Goal: Transaction & Acquisition: Obtain resource

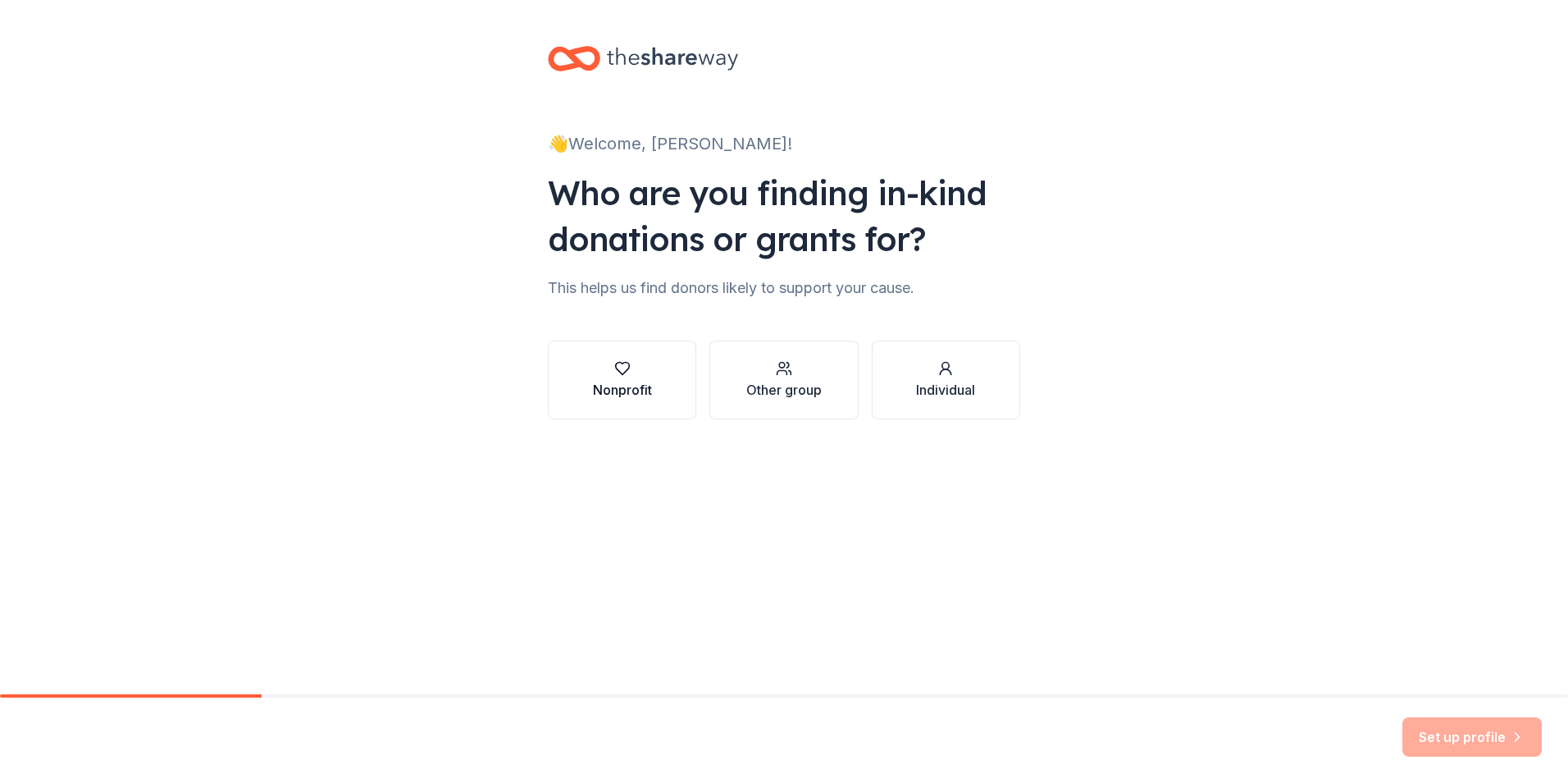
click at [591, 387] on button "Nonprofit" at bounding box center [622, 379] width 149 height 79
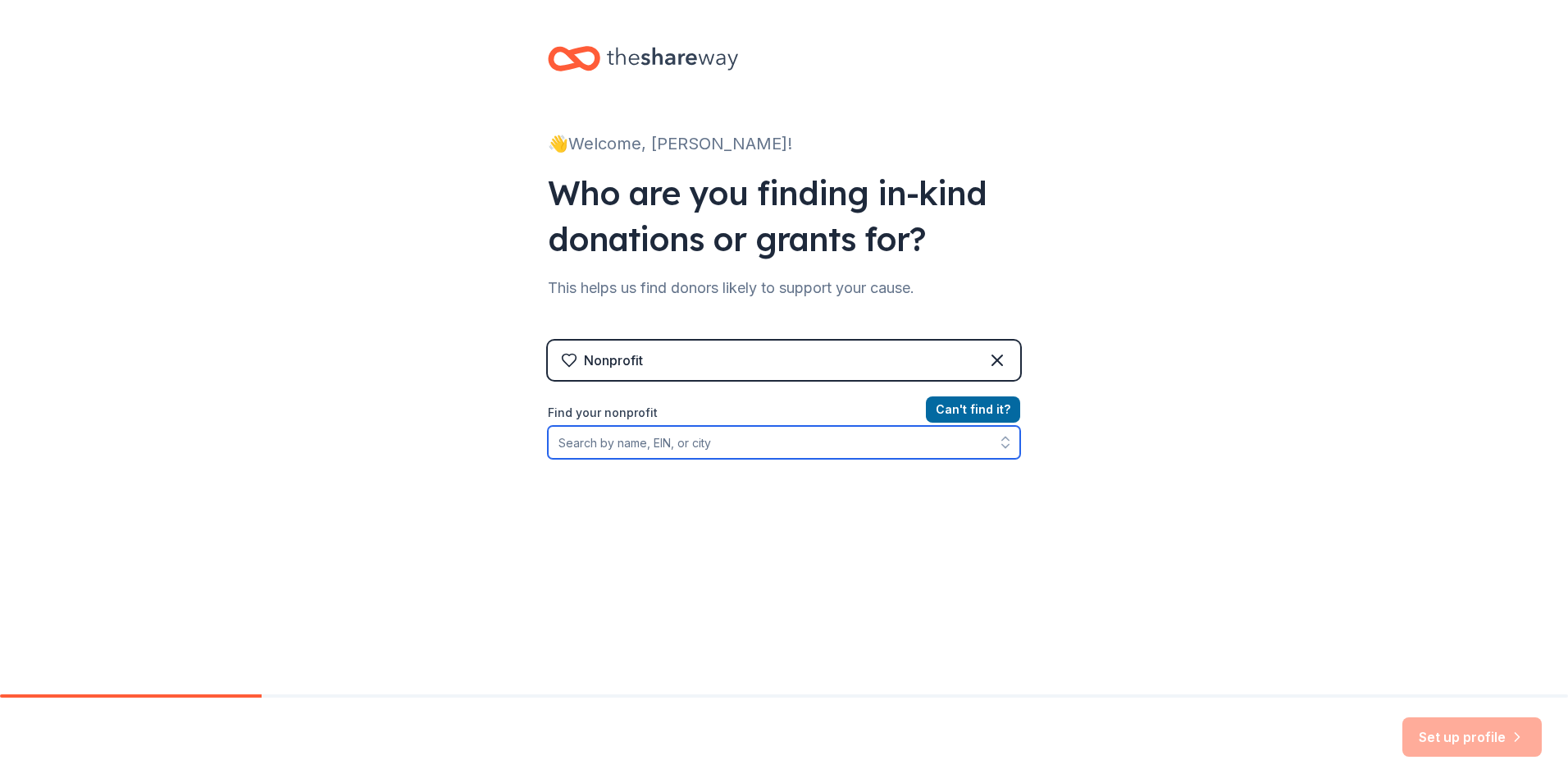
click at [653, 438] on input "Find your nonprofit" at bounding box center [784, 442] width 472 height 33
type input "a lab for life"
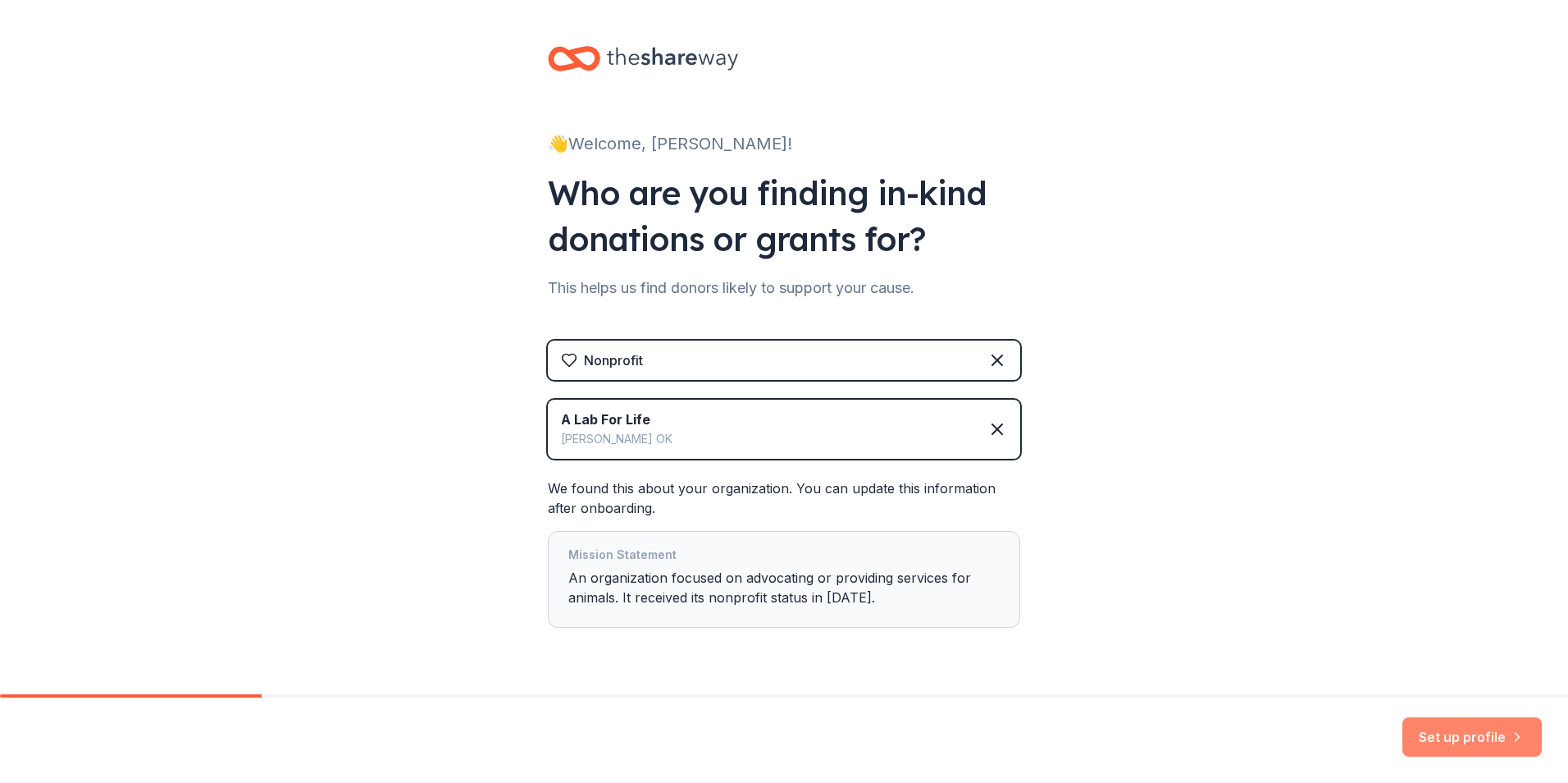
click at [1458, 734] on button "Set up profile" at bounding box center [1472, 737] width 139 height 40
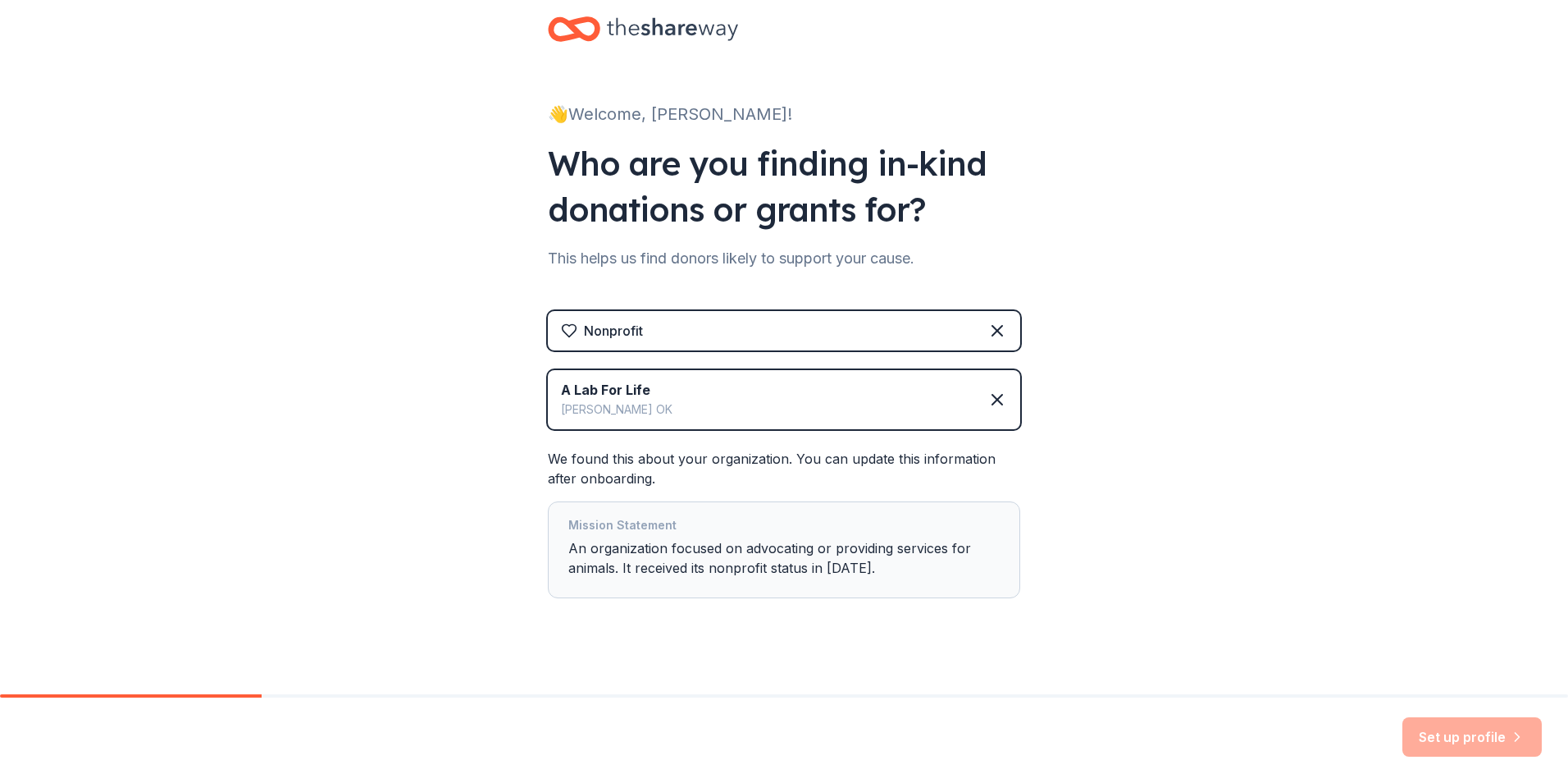
scroll to position [45, 0]
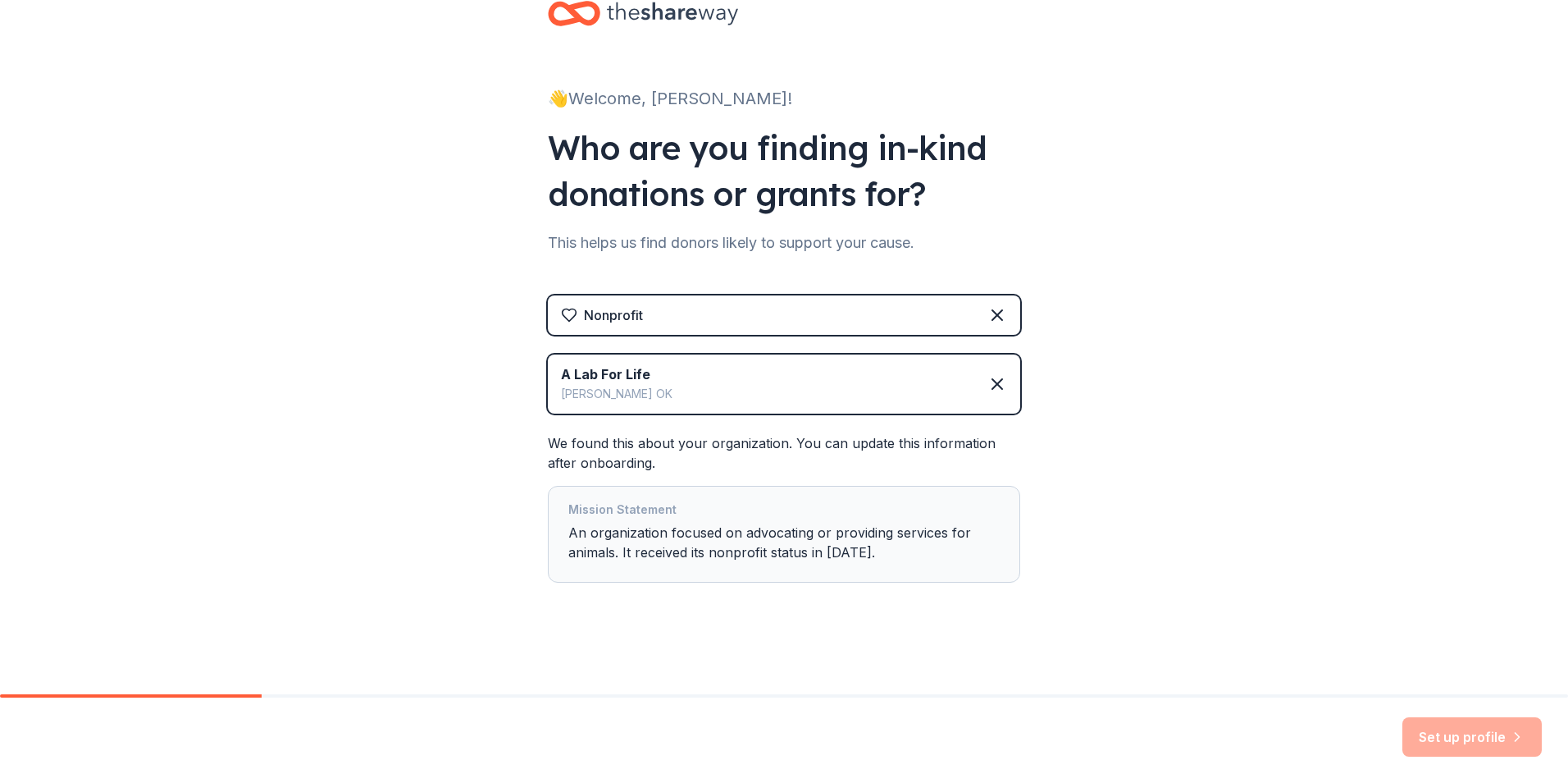
click at [1500, 743] on div "Set up profile" at bounding box center [1472, 737] width 139 height 40
click at [799, 383] on div "A Lab For Life Edmond OK" at bounding box center [784, 384] width 472 height 59
click at [757, 328] on div "Nonprofit" at bounding box center [784, 315] width 472 height 40
click at [832, 542] on div "Mission Statement An organization focused on advocating or providing services f…" at bounding box center [784, 534] width 431 height 69
click at [1477, 740] on div "Set up profile" at bounding box center [1472, 737] width 139 height 40
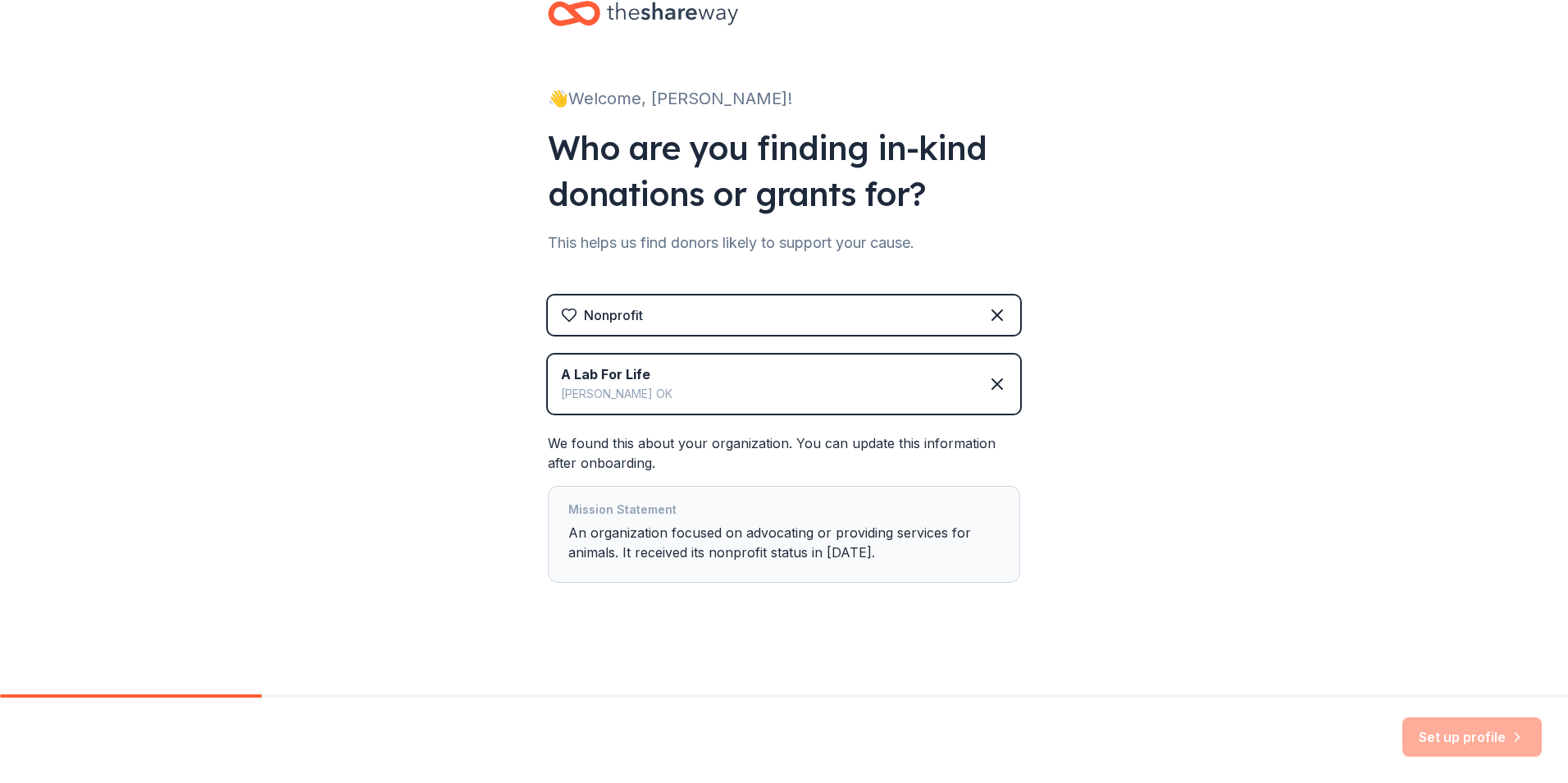
click at [1477, 740] on div "Set up profile" at bounding box center [1472, 737] width 139 height 40
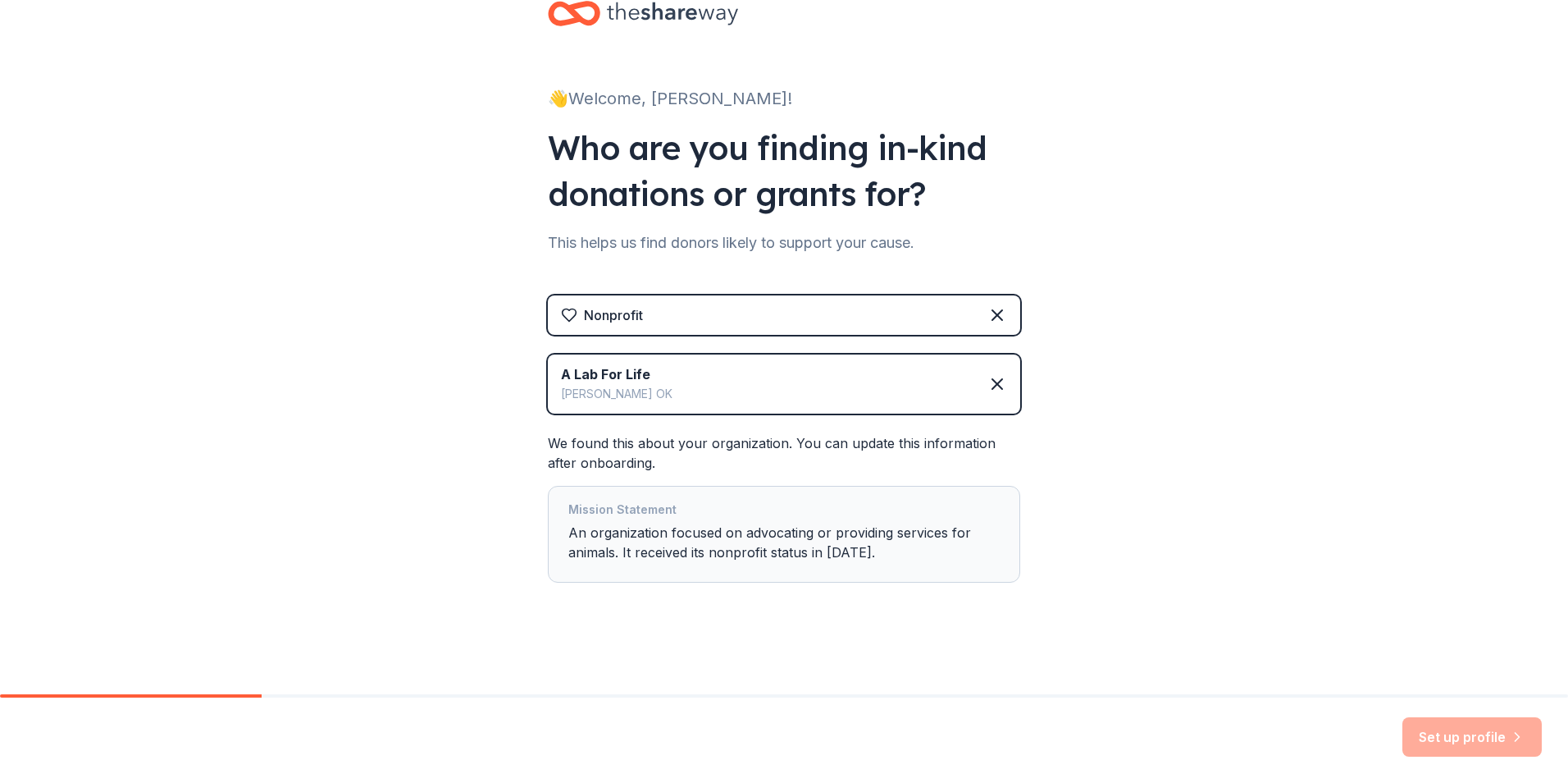
click at [1274, 412] on div "👋 Welcome, Angie! Who are you finding in-kind donations or grants for? This hel…" at bounding box center [784, 324] width 1568 height 739
click at [360, 637] on div "👋 Welcome, Angie! Who are you finding in-kind donations or grants for? This hel…" at bounding box center [784, 324] width 1568 height 739
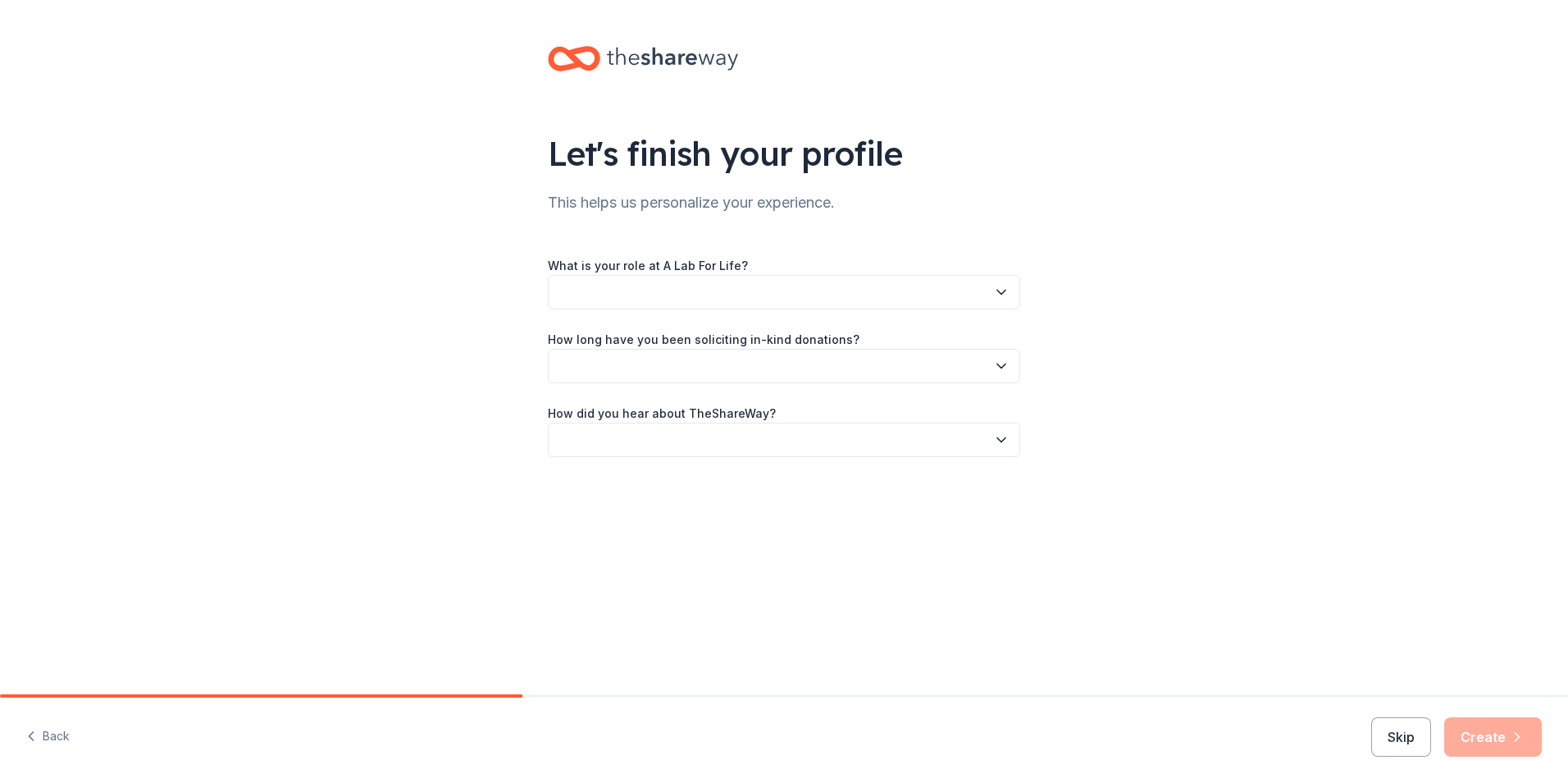
click at [791, 284] on button "button" at bounding box center [784, 291] width 472 height 35
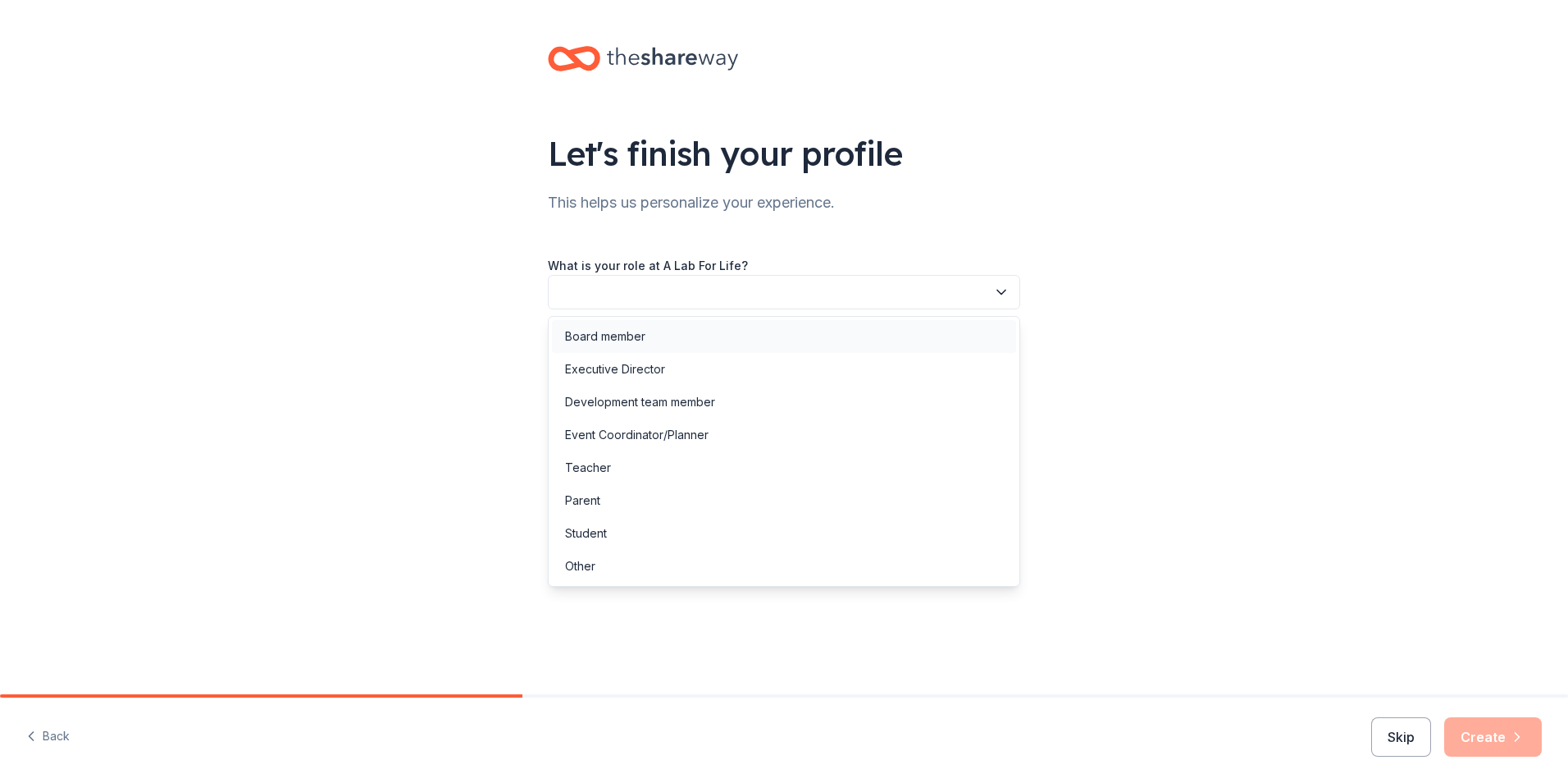
click at [635, 331] on div "Board member" at bounding box center [605, 336] width 80 height 19
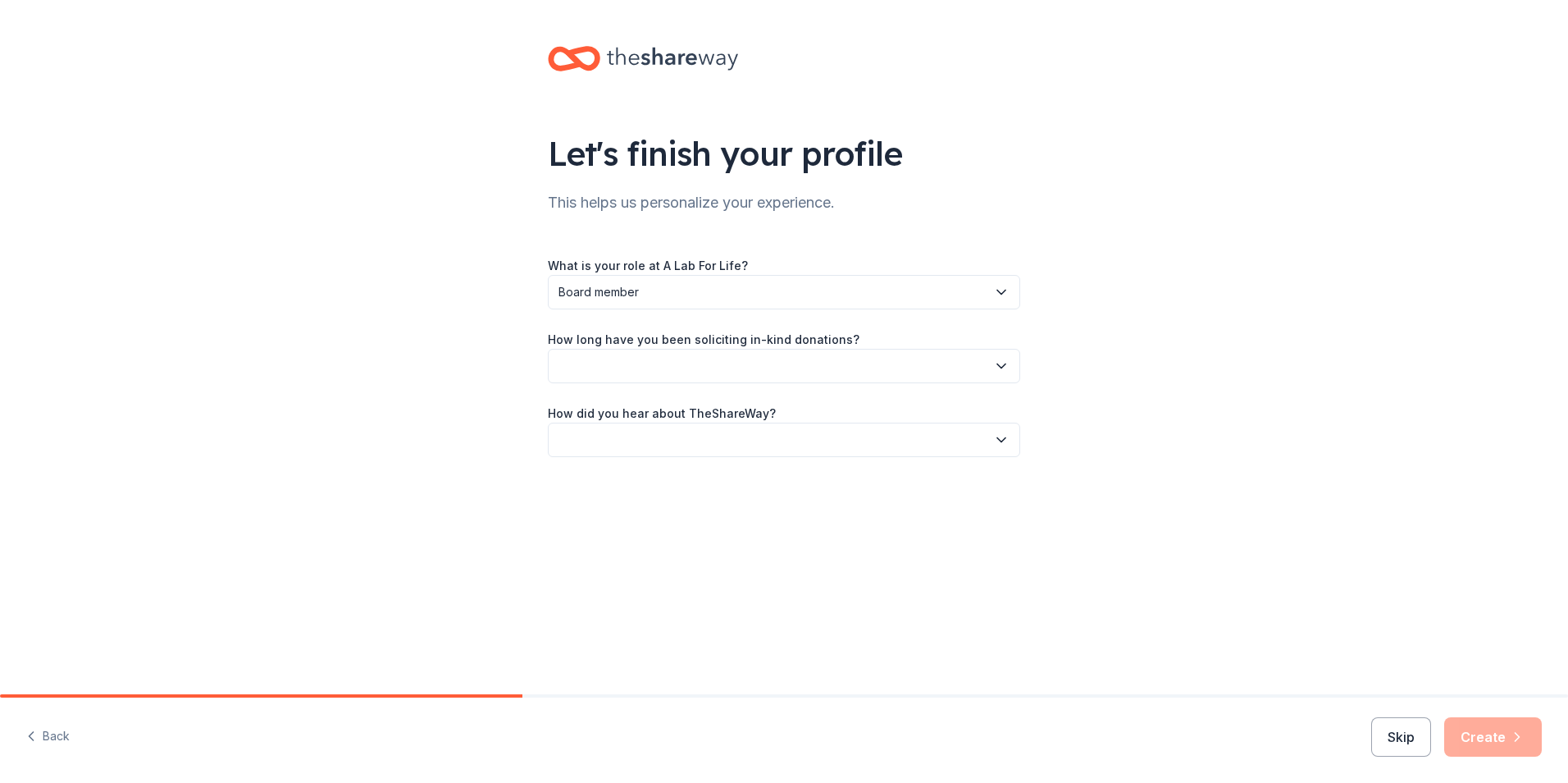
click at [837, 356] on button "button" at bounding box center [784, 366] width 472 height 35
click at [664, 475] on div "2 to 5 years" at bounding box center [784, 476] width 464 height 33
click at [861, 443] on button "button" at bounding box center [784, 439] width 472 height 35
click at [843, 470] on div "Friend or colleague" at bounding box center [784, 484] width 464 height 33
click at [1470, 731] on button "Create" at bounding box center [1493, 737] width 98 height 40
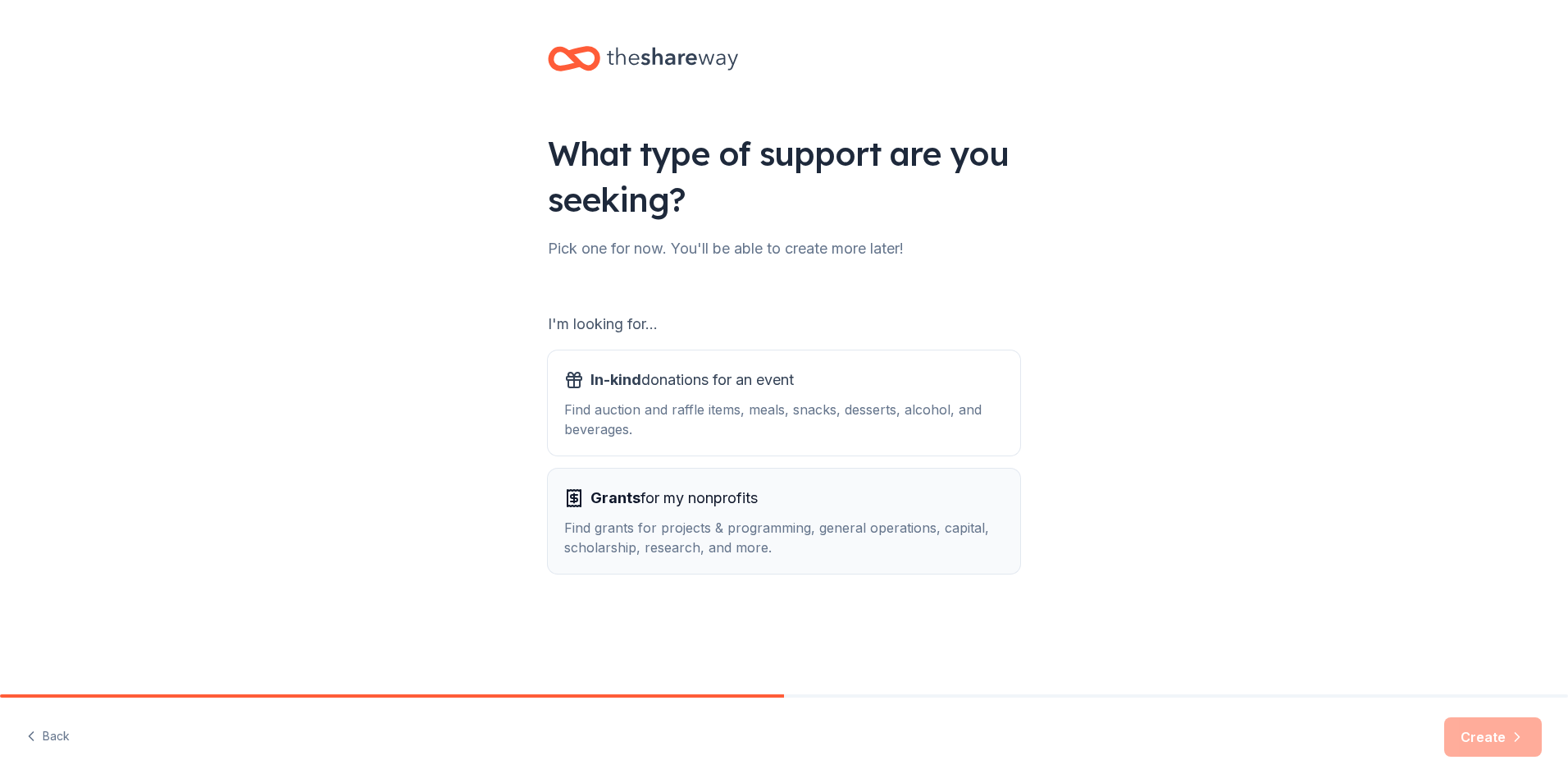
click at [850, 530] on div "Find grants for projects & programming, general operations, capital, scholarshi…" at bounding box center [784, 537] width 440 height 40
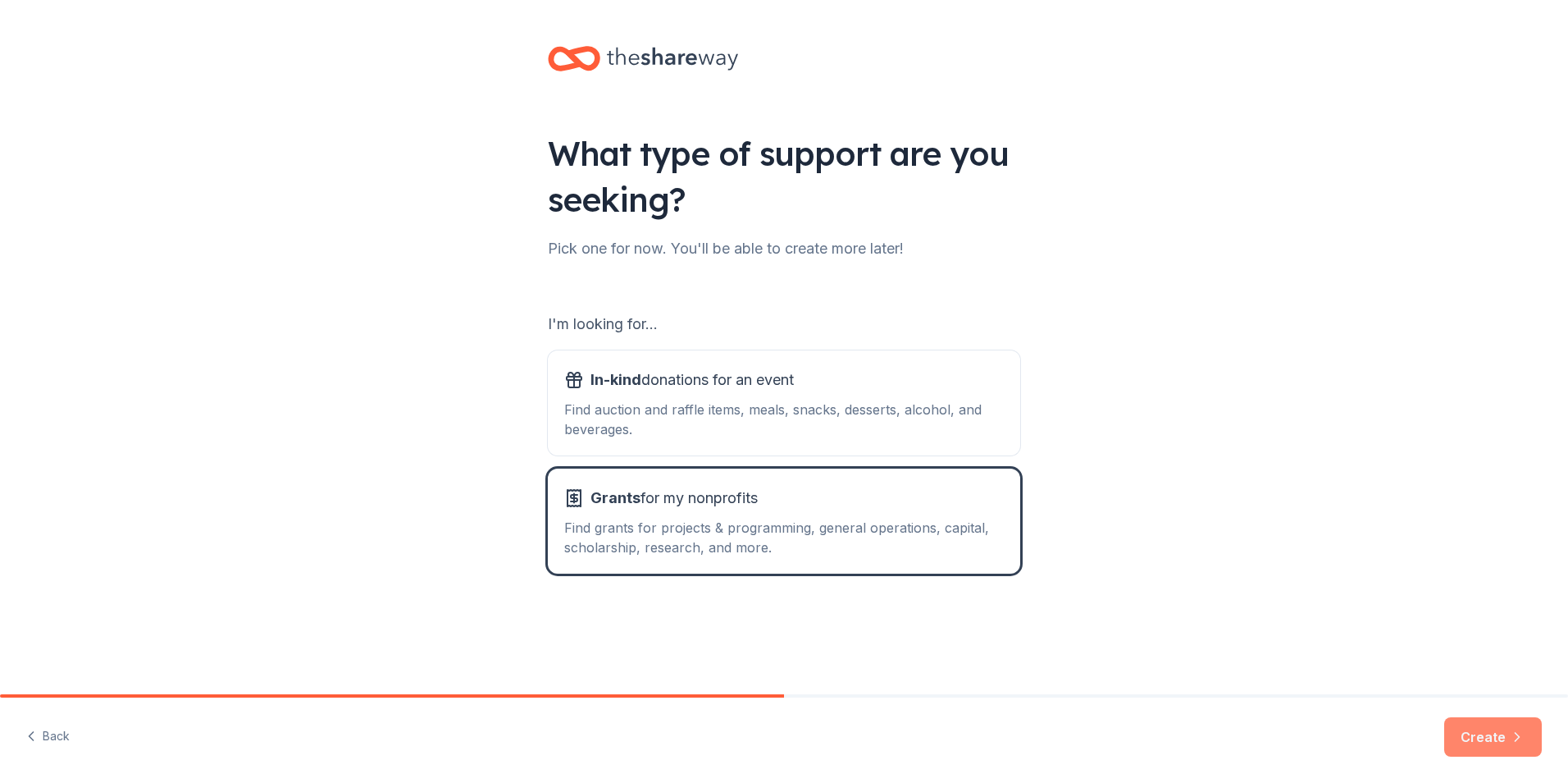
click at [1468, 733] on button "Create" at bounding box center [1493, 737] width 98 height 40
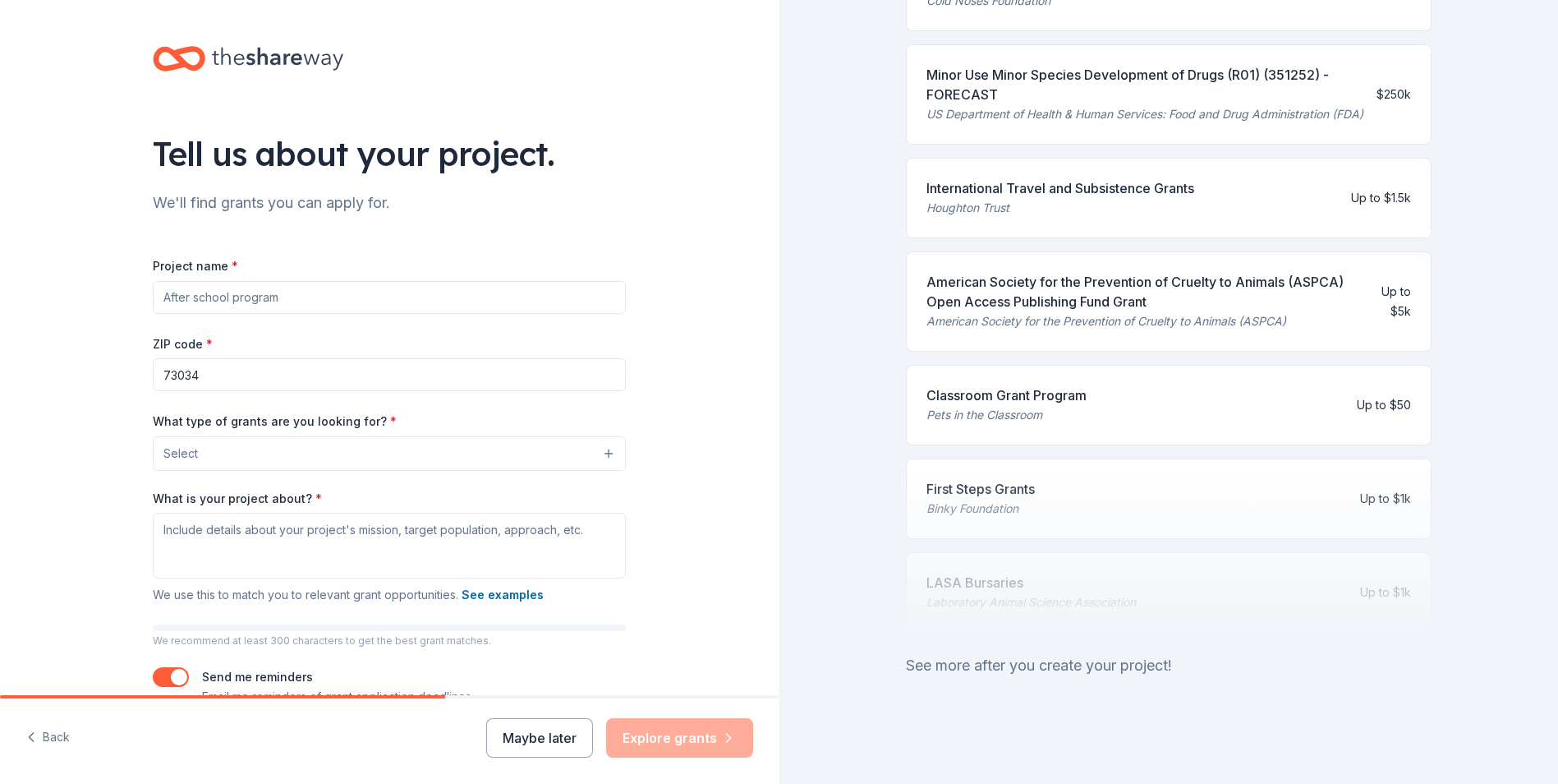
scroll to position [587, 0]
click at [1012, 405] on div "Pets in the Classroom" at bounding box center [1006, 414] width 160 height 19
click at [1407, 391] on div "Classroom Grant Program Pets in the Classroom Up to $50" at bounding box center [1169, 404] width 526 height 80
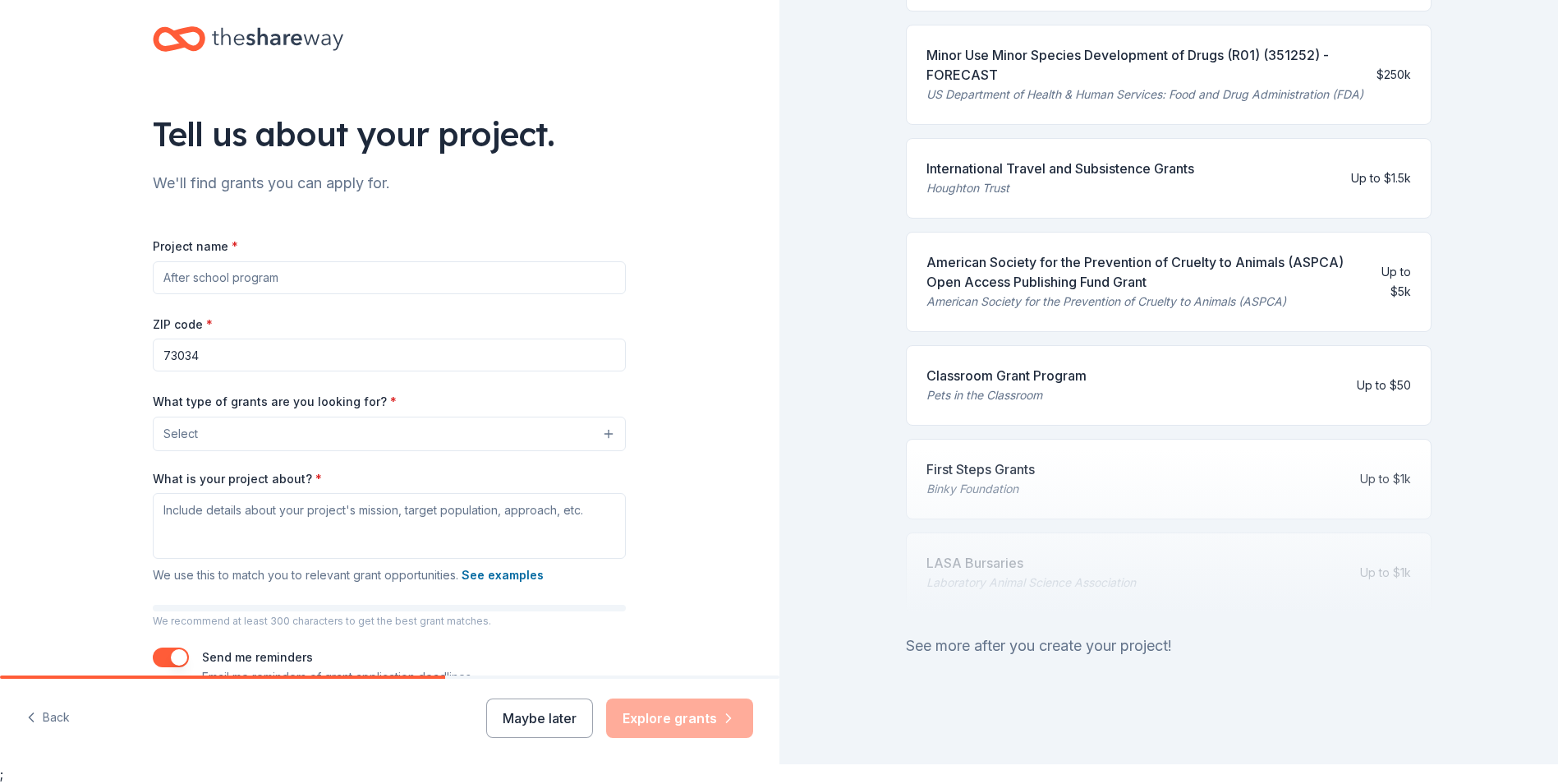
click at [255, 275] on input "Project name *" at bounding box center [389, 277] width 473 height 33
type input "A Lab for Life Transport Van"
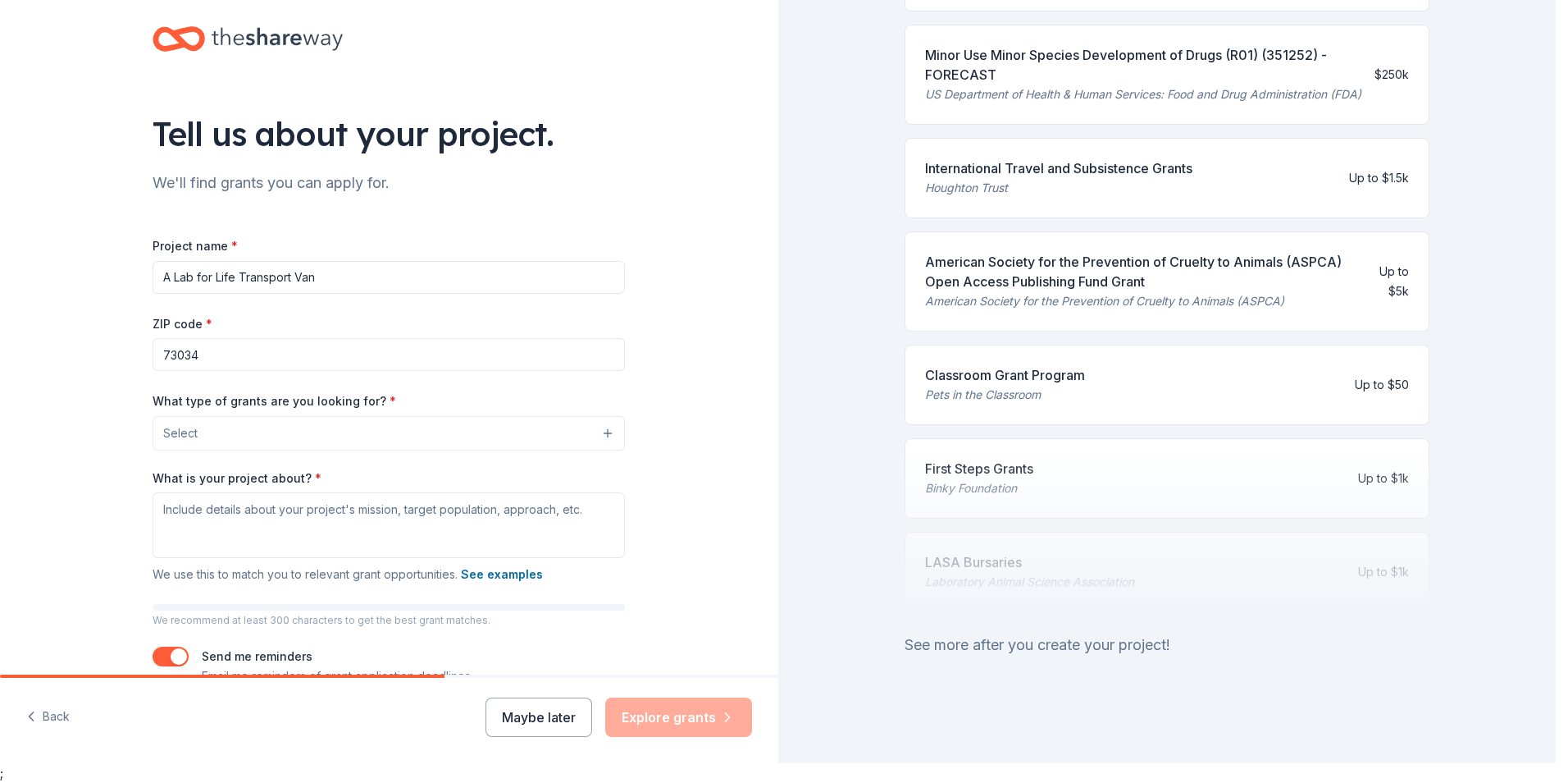
click at [312, 431] on button "Select" at bounding box center [388, 432] width 472 height 35
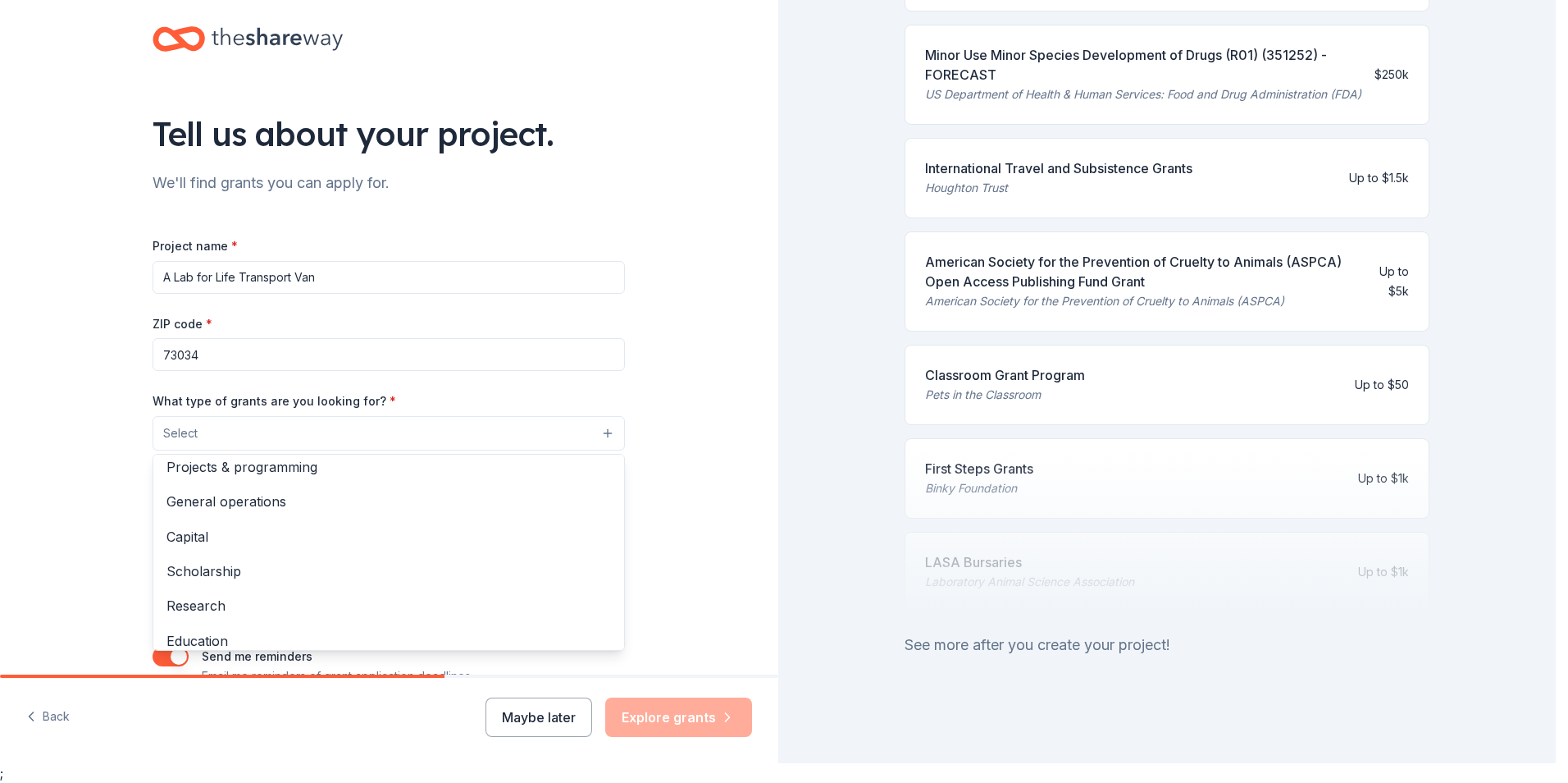
scroll to position [0, 0]
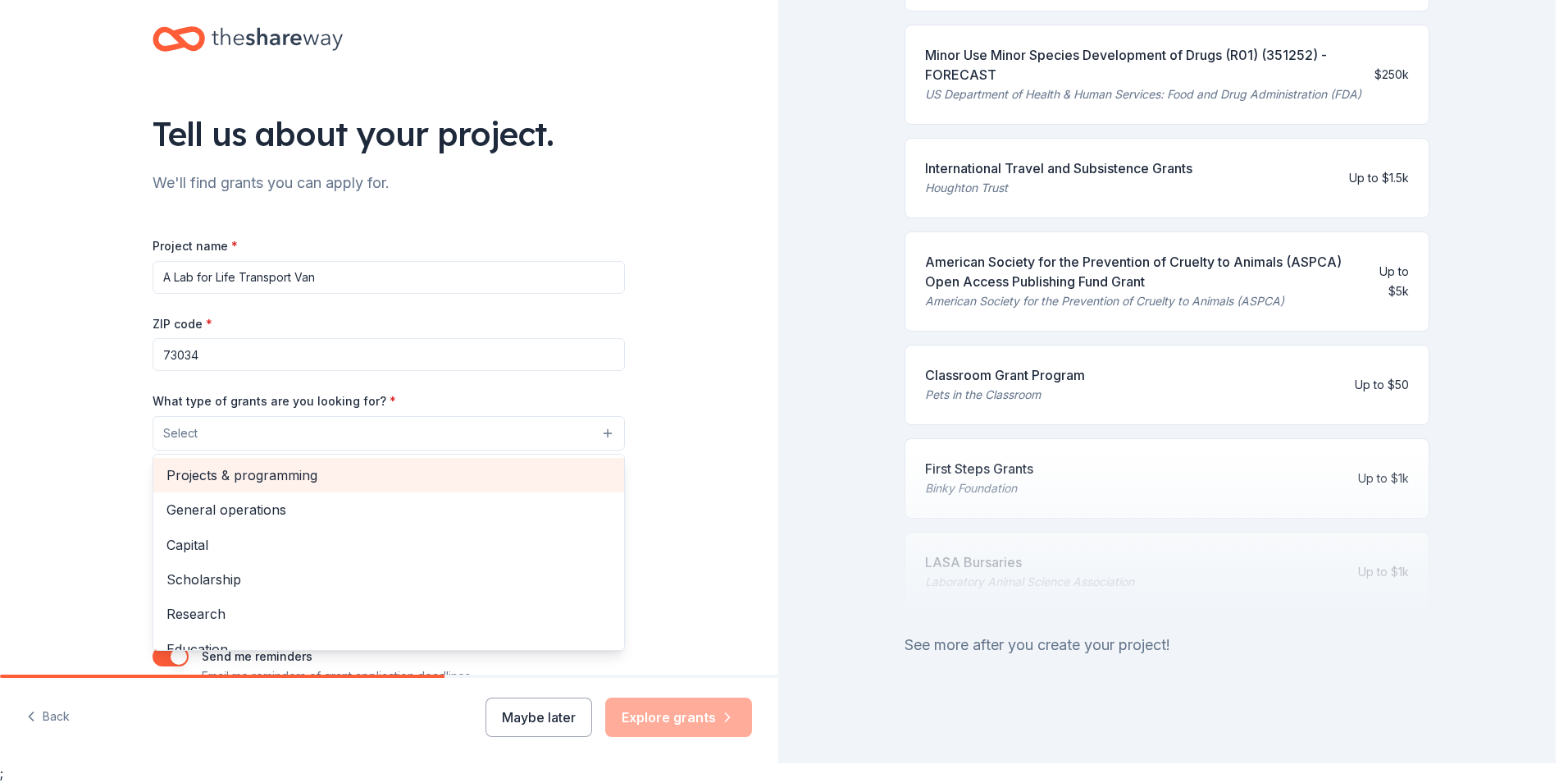
click at [344, 471] on span "Projects & programming" at bounding box center [388, 475] width 444 height 21
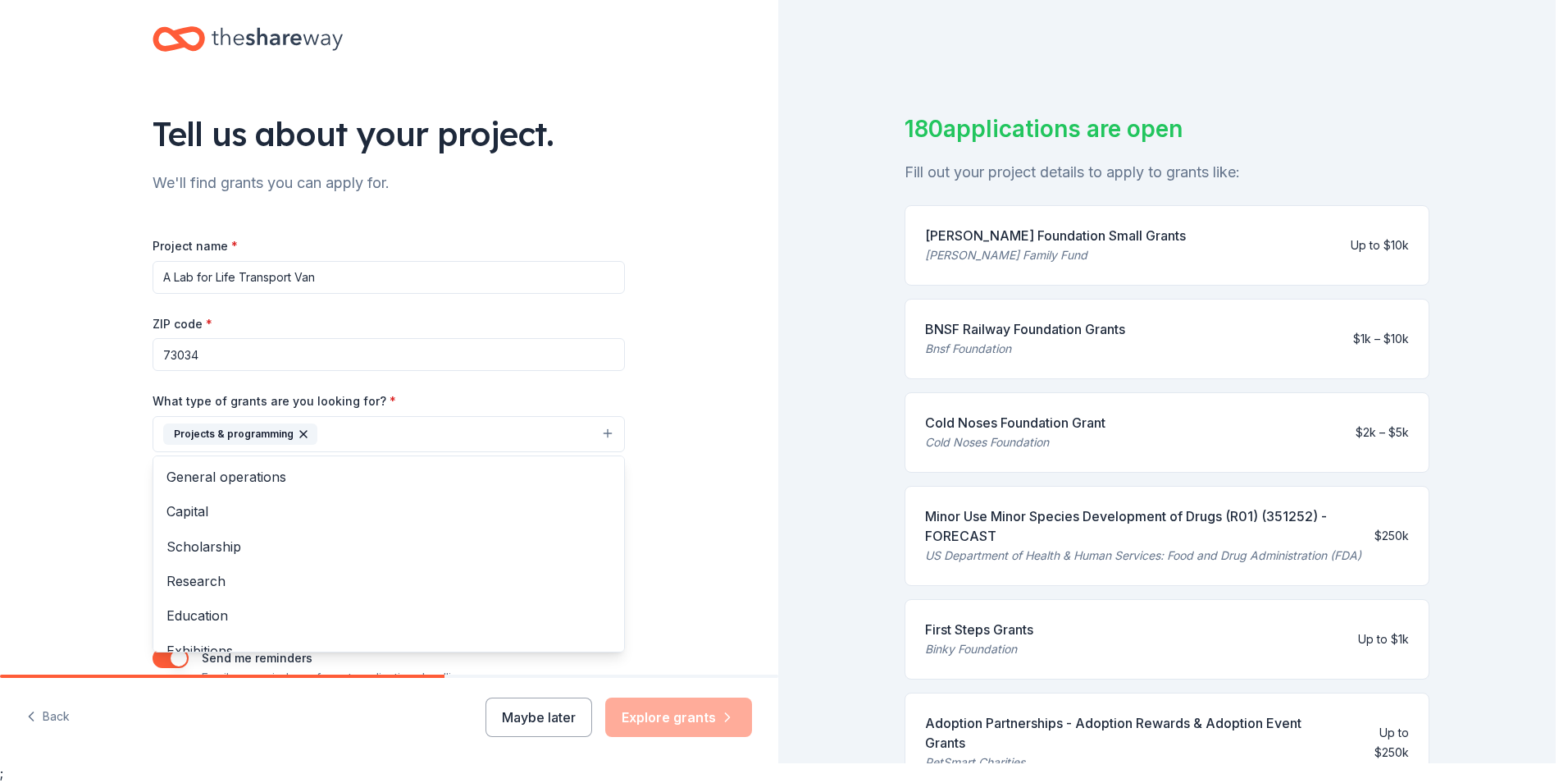
click at [645, 275] on div "Tell us about your project. We'll find grants you can apply for. Project name *…" at bounding box center [389, 373] width 779 height 786
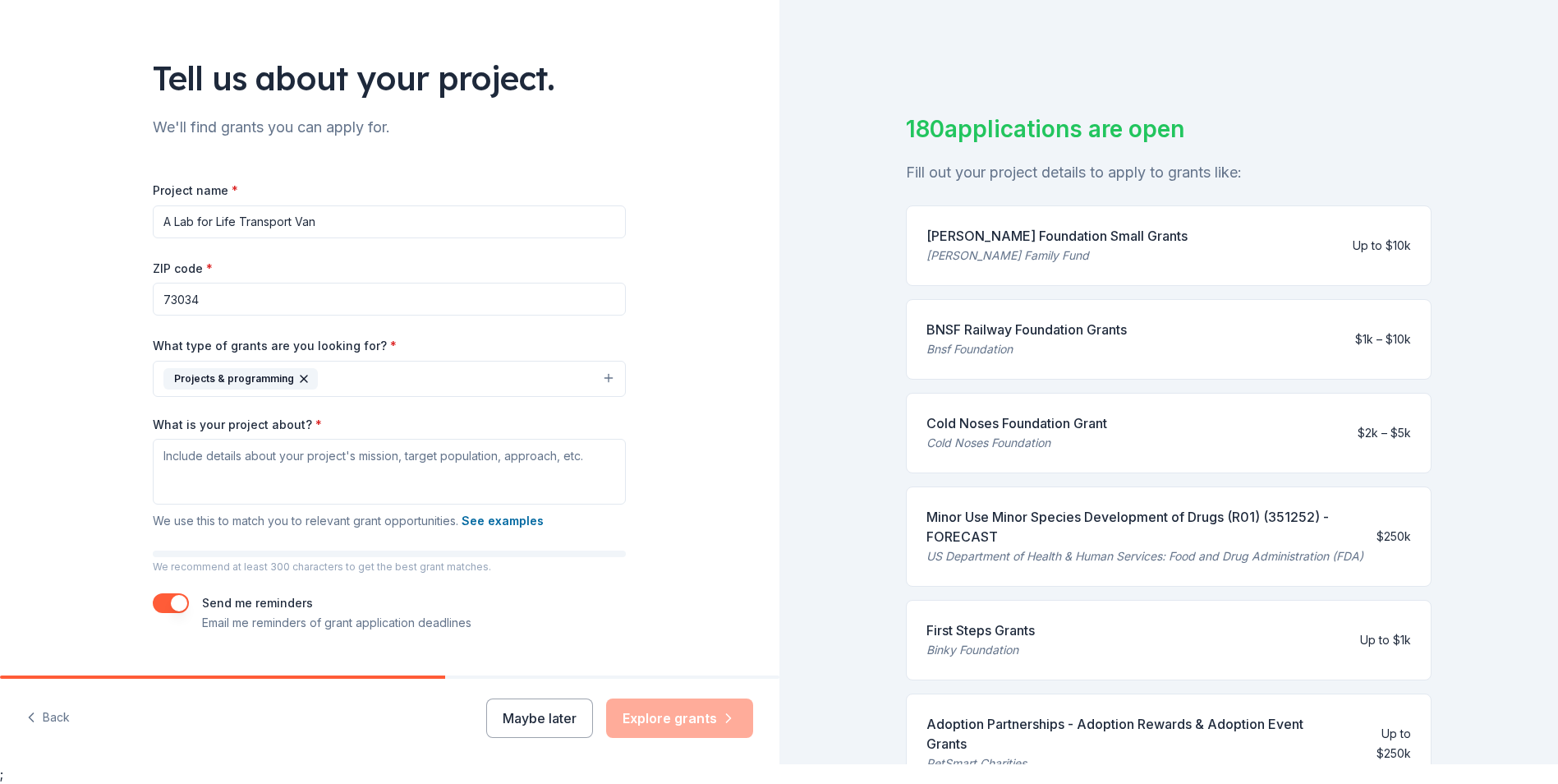
scroll to position [92, 0]
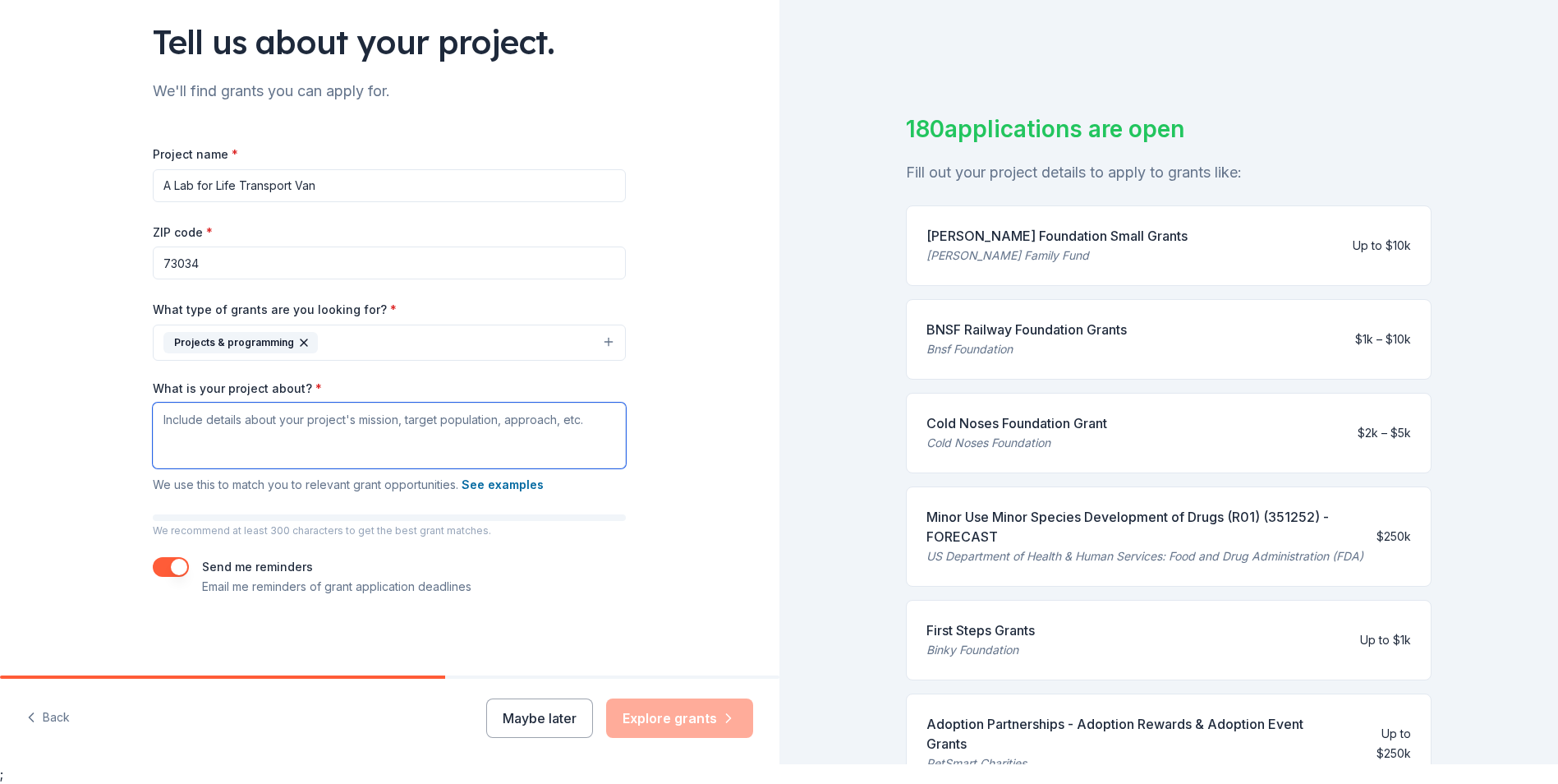
click at [285, 433] on textarea "What is your project about? *" at bounding box center [389, 436] width 473 height 66
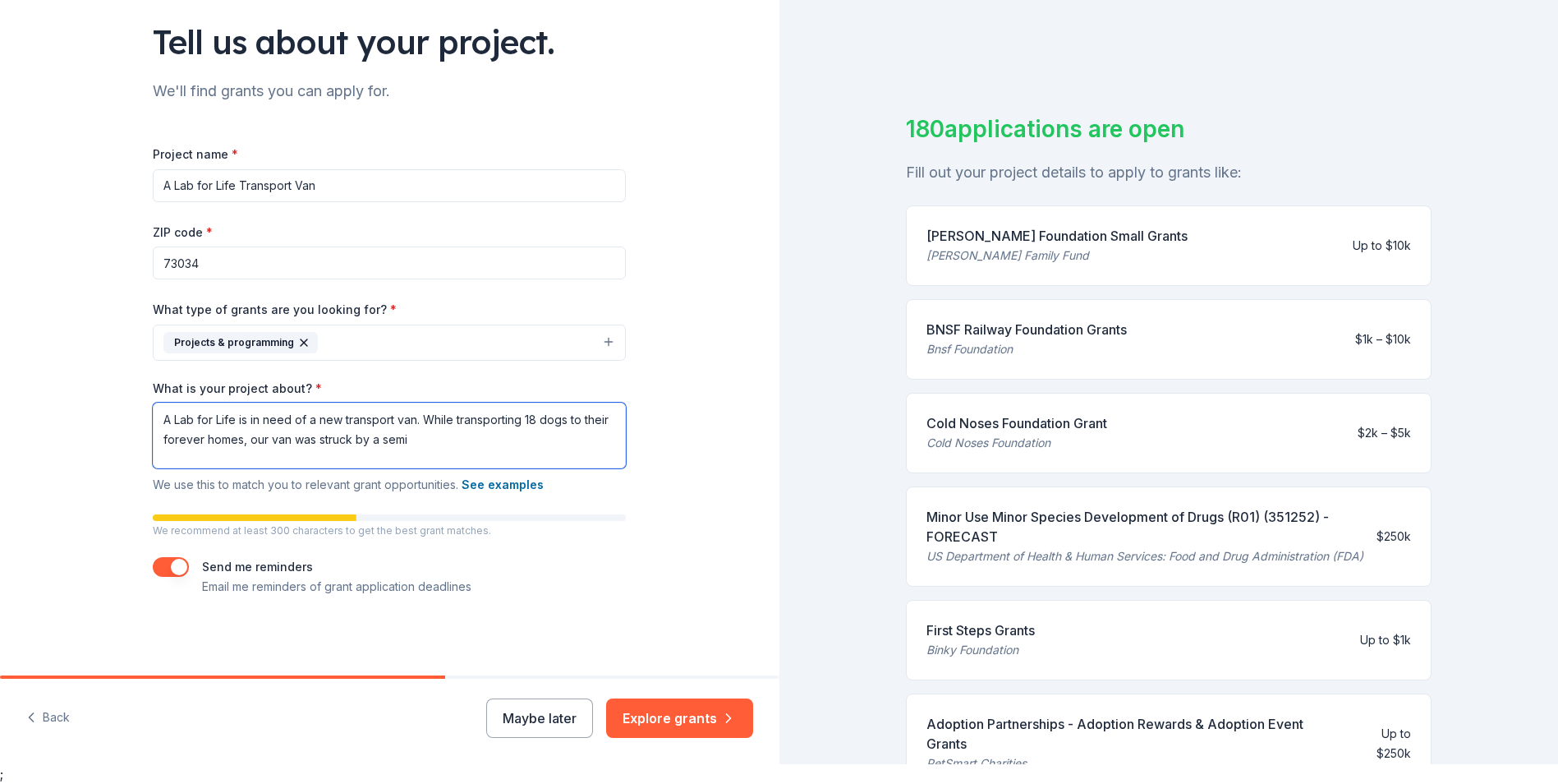
click at [237, 440] on textarea "A Lab for Life is in need of a new transport van. While transporting 18 dogs to…" at bounding box center [389, 436] width 473 height 66
click at [538, 441] on textarea "A Lab for Life is in need of a new transport van. While transporting 18 dogs to…" at bounding box center [389, 436] width 473 height 66
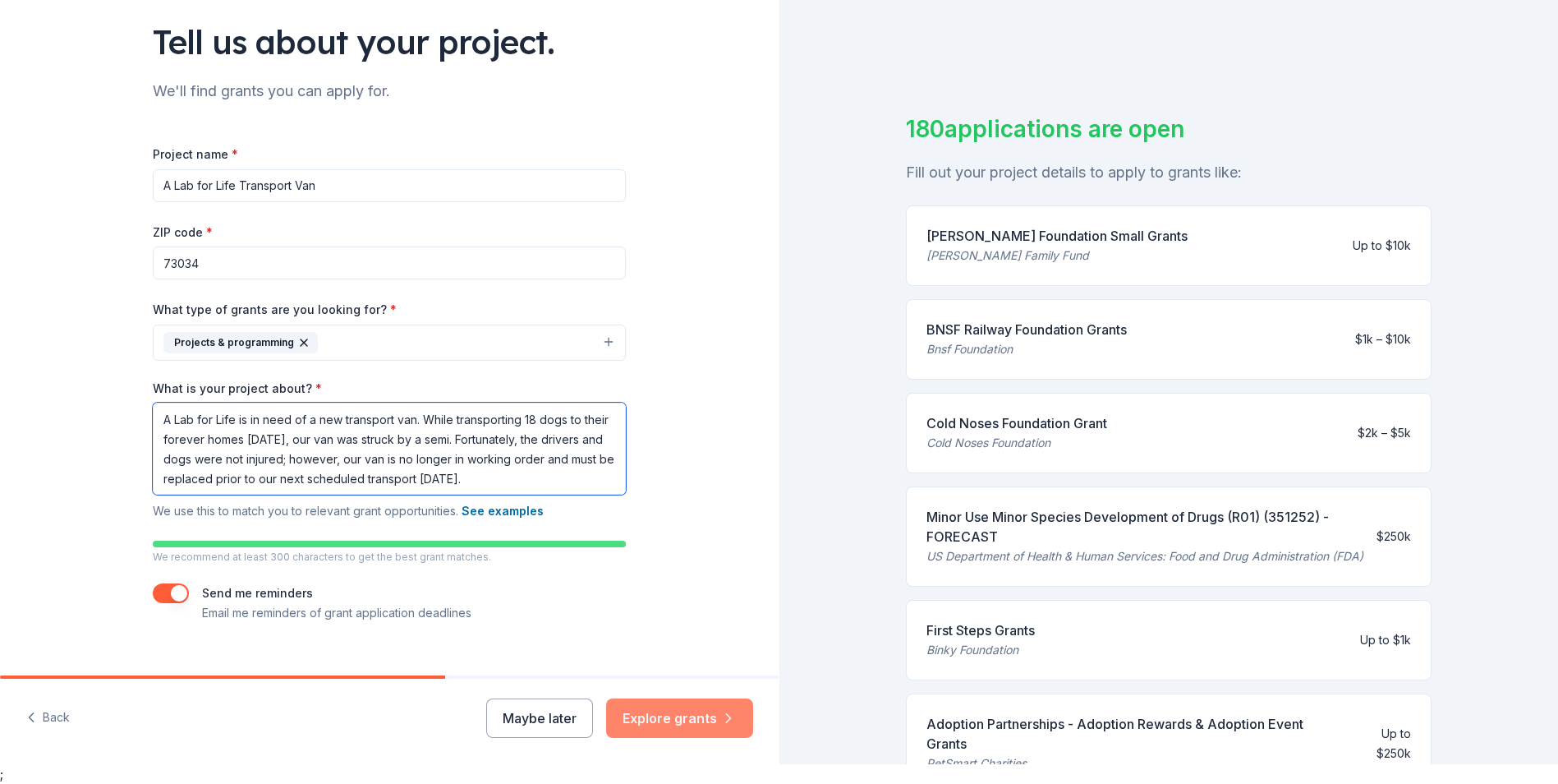
type textarea "A Lab for Life is in need of a new transport van. While transporting 18 dogs to…"
click at [683, 717] on button "Explore grants" at bounding box center [680, 718] width 147 height 40
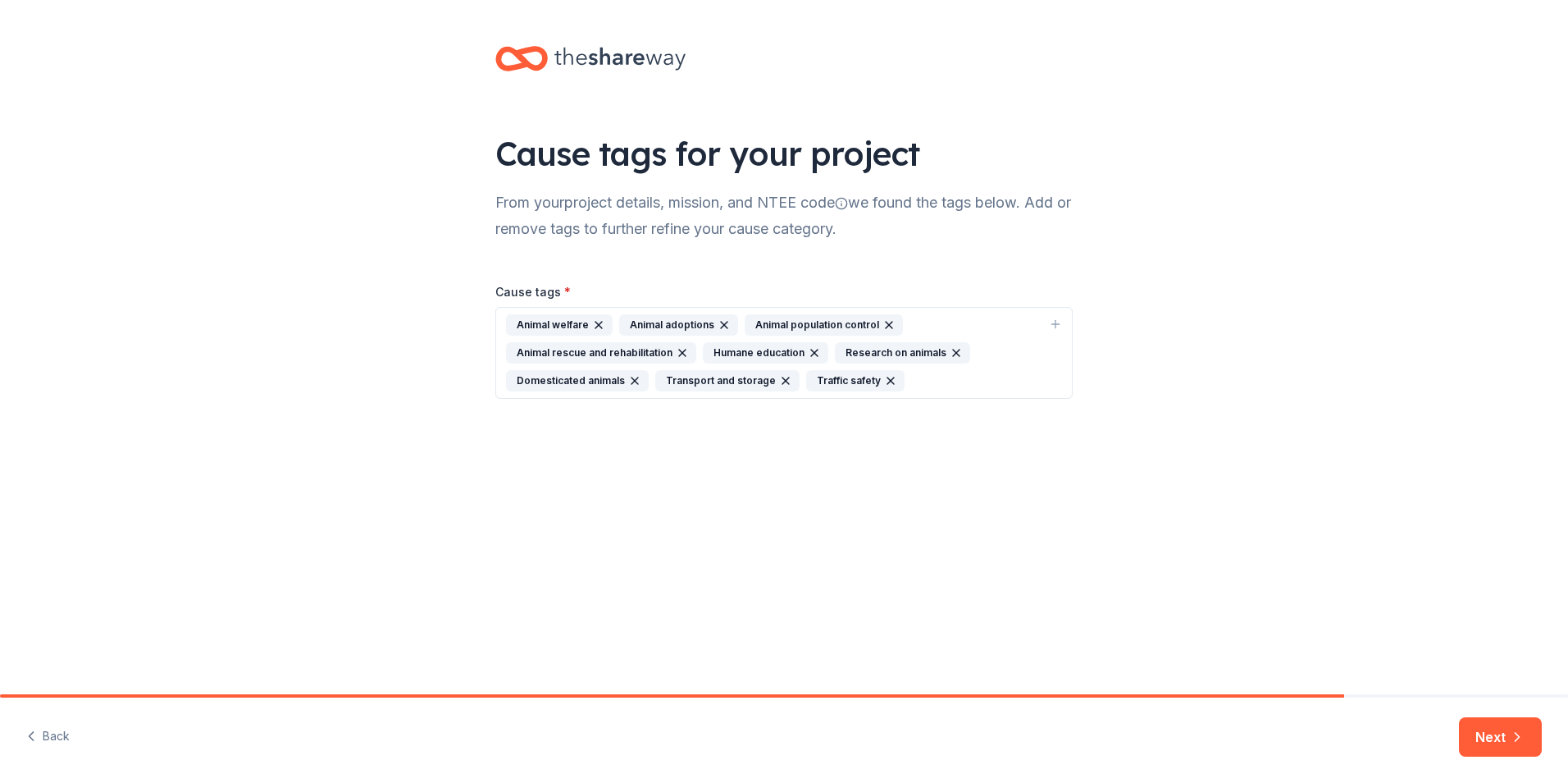
click at [950, 356] on icon "button" at bounding box center [957, 353] width 14 height 14
click at [882, 327] on icon "button" at bounding box center [889, 325] width 14 height 14
click at [611, 352] on icon "button" at bounding box center [618, 353] width 14 height 14
click at [888, 356] on icon "button" at bounding box center [891, 353] width 14 height 14
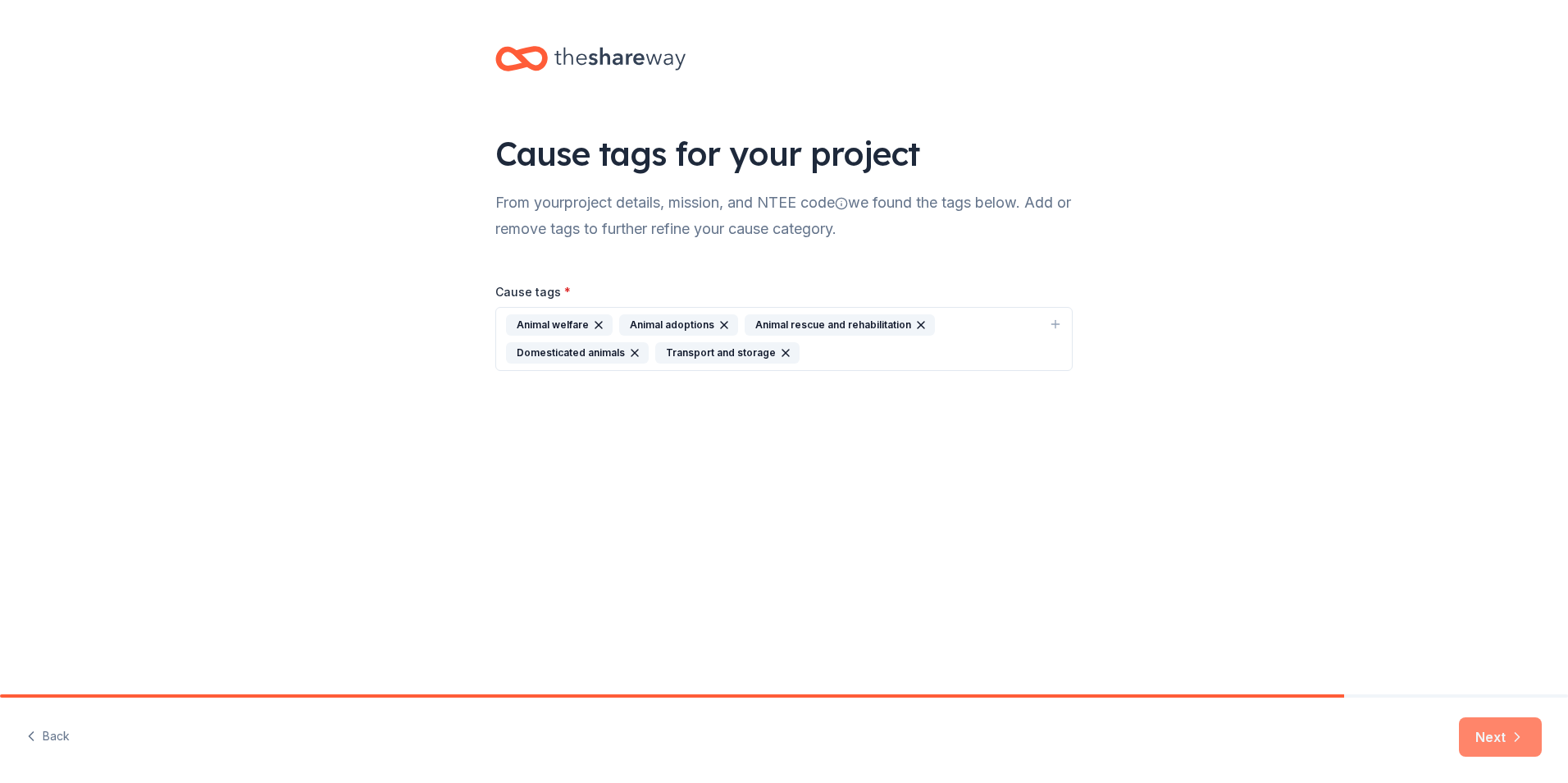
click at [1494, 726] on button "Next" at bounding box center [1500, 737] width 83 height 40
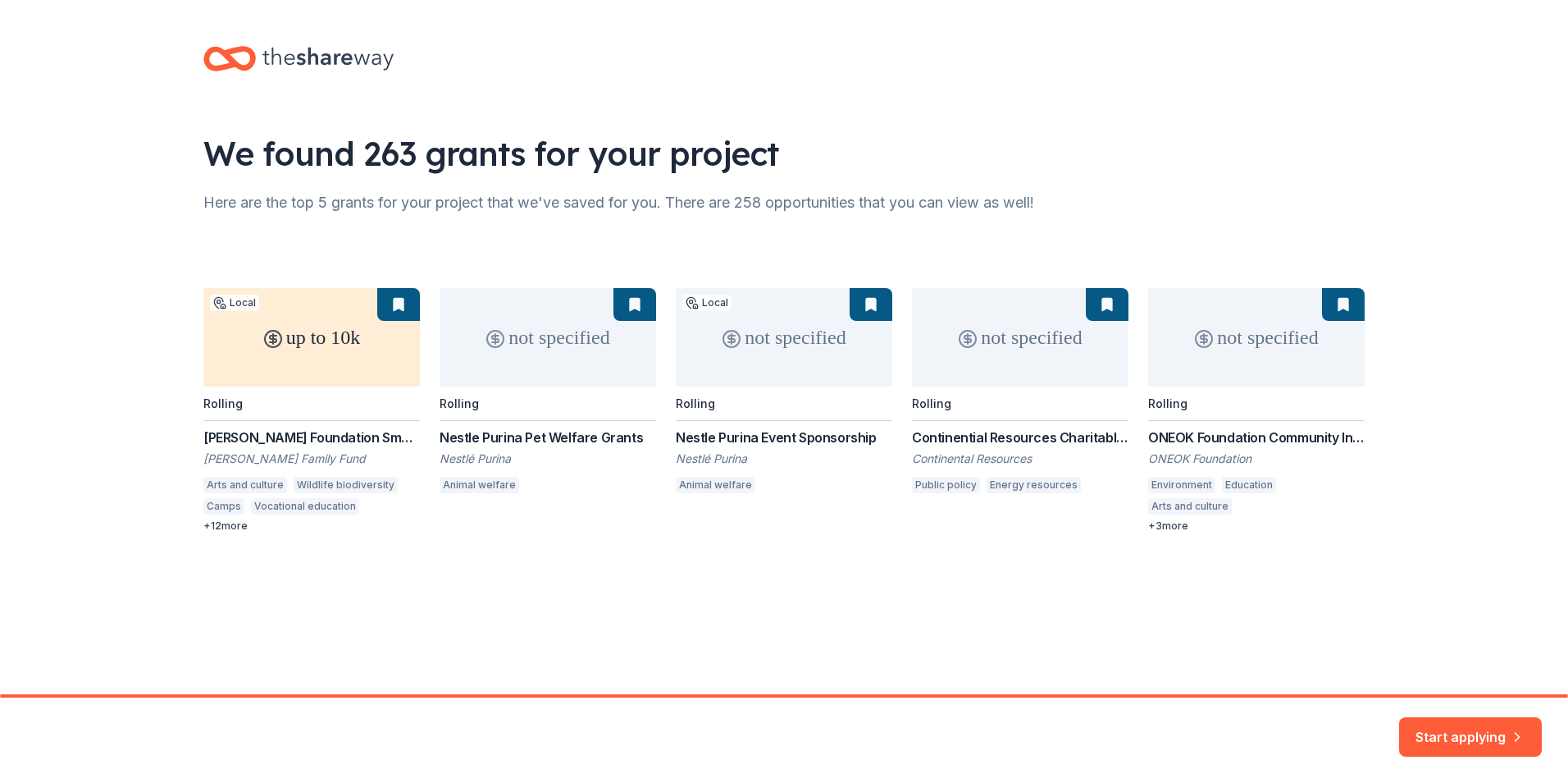
click at [567, 339] on div "up to 10k Local Rolling [PERSON_NAME] Foundation Small Grants [PERSON_NAME] Fam…" at bounding box center [784, 410] width 1161 height 244
click at [1446, 721] on button "Start applying" at bounding box center [1470, 726] width 143 height 40
click at [454, 356] on div "up to 10k Local Rolling [PERSON_NAME] Foundation Small Grants [PERSON_NAME] Fam…" at bounding box center [784, 410] width 1161 height 244
click at [496, 331] on div "up to 10k Local Rolling [PERSON_NAME] Foundation Small Grants [PERSON_NAME] Fam…" at bounding box center [784, 410] width 1161 height 244
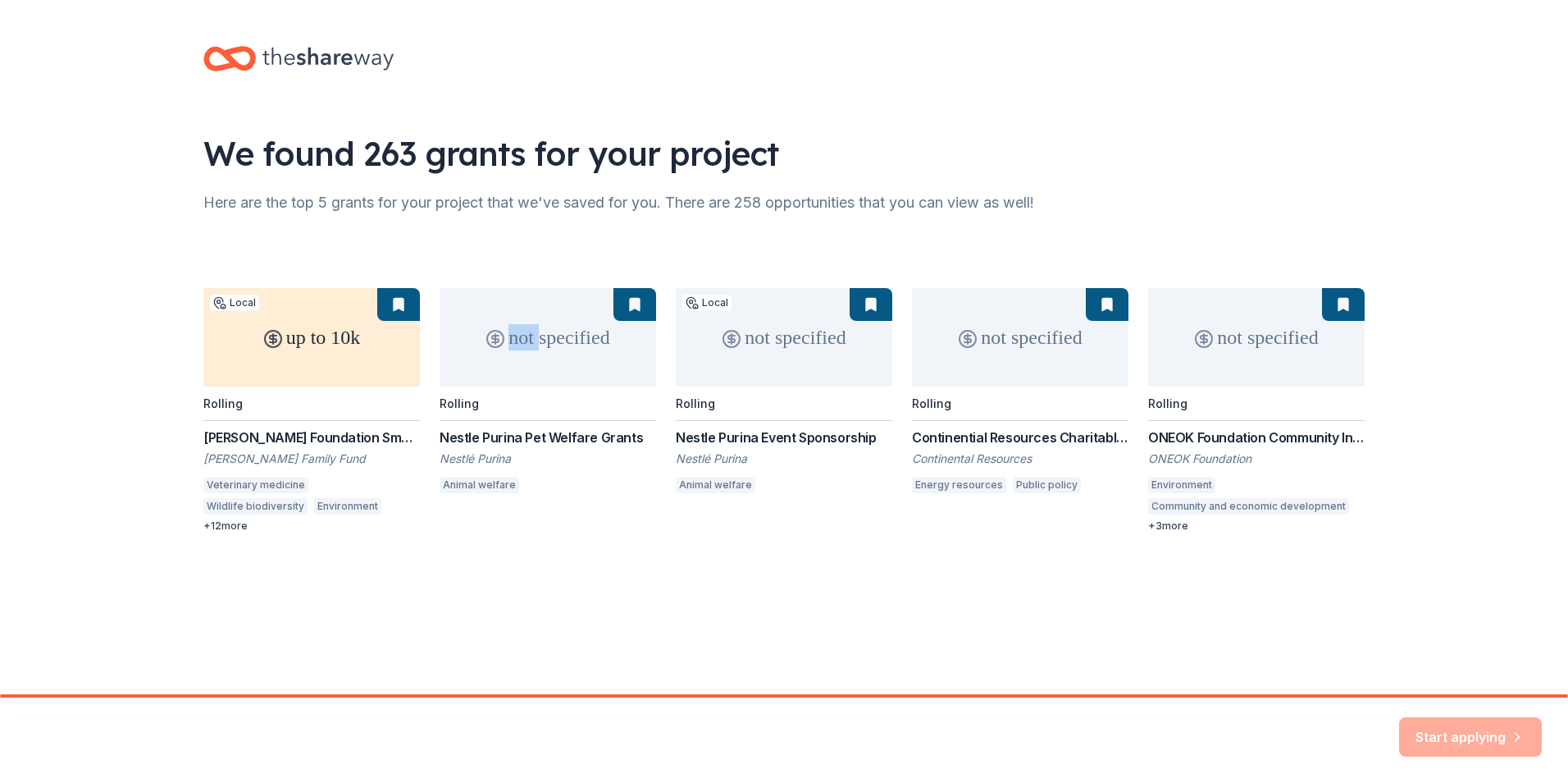
click at [496, 331] on div "up to 10k Local Rolling [PERSON_NAME] Foundation Small Grants [PERSON_NAME] Fam…" at bounding box center [784, 410] width 1161 height 244
click at [497, 330] on div "up to 10k Local Rolling [PERSON_NAME] Foundation Small Grants [PERSON_NAME] Fam…" at bounding box center [784, 410] width 1161 height 244
drag, startPoint x: 497, startPoint y: 330, endPoint x: 636, endPoint y: 310, distance: 140.4
click at [636, 310] on div "up to 10k Local Rolling [PERSON_NAME] Foundation Small Grants [PERSON_NAME] Fam…" at bounding box center [784, 410] width 1161 height 244
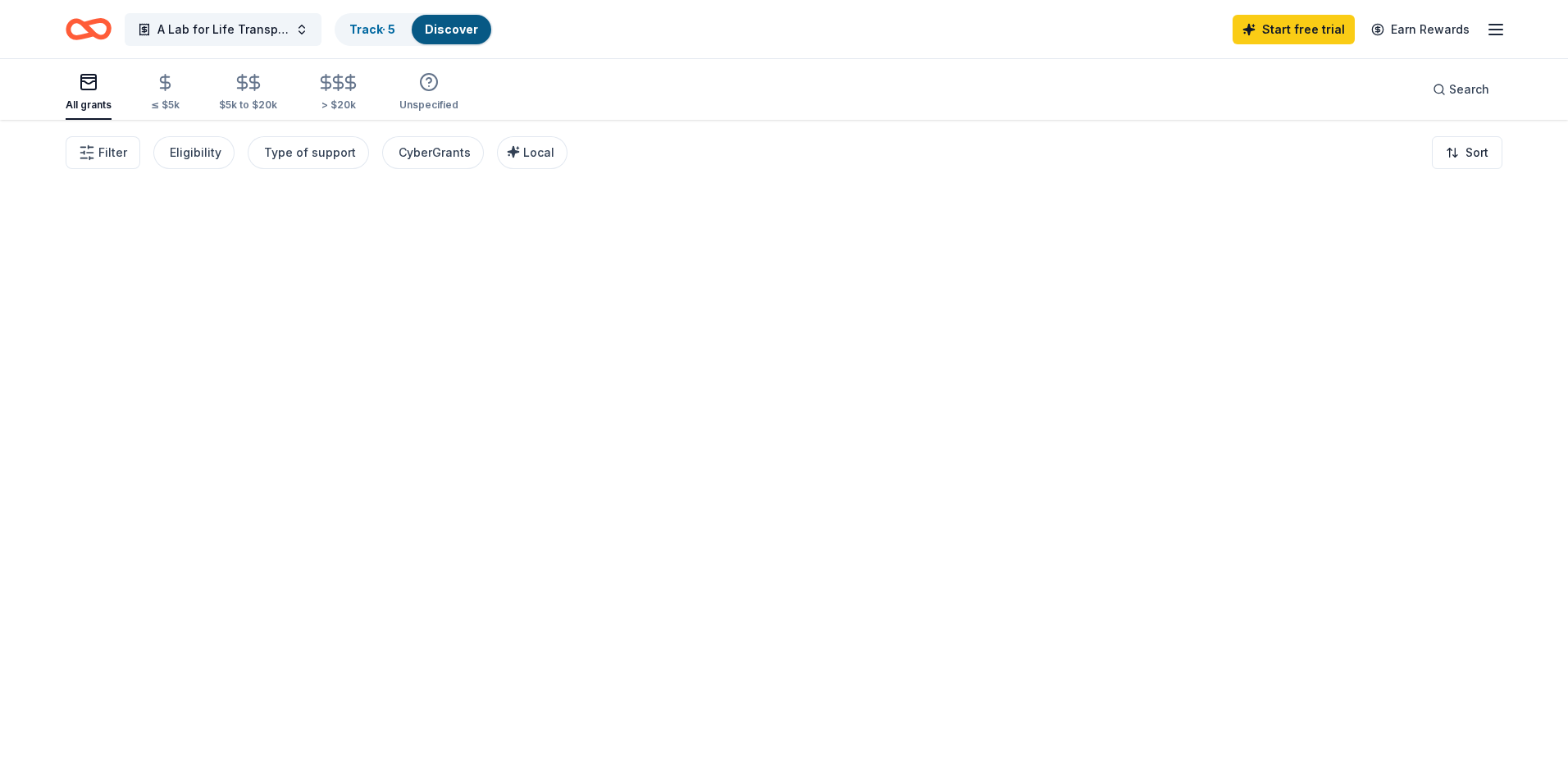
click at [636, 307] on div at bounding box center [784, 451] width 1568 height 663
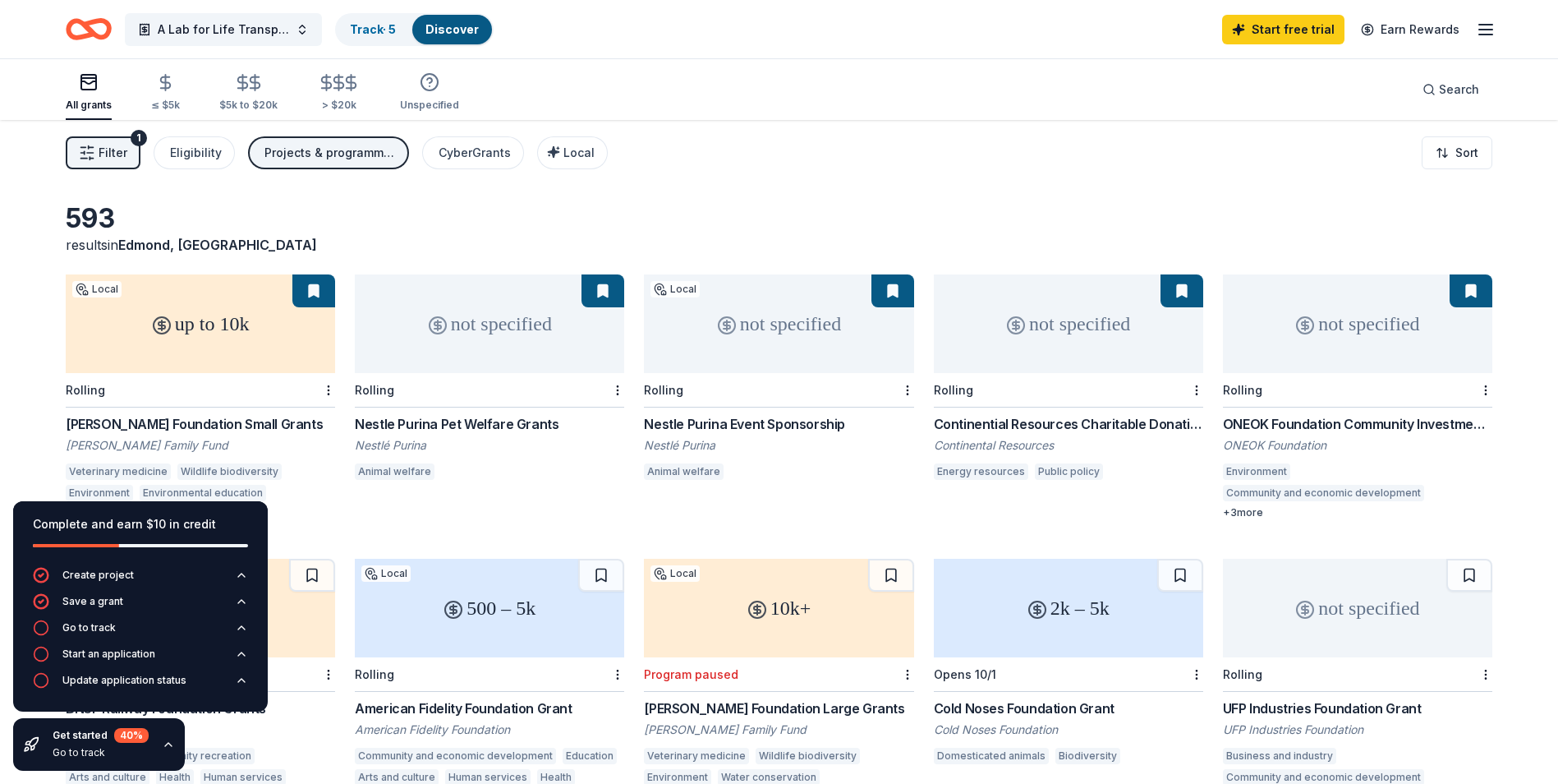
click at [818, 136] on div "Filter 1 Eligibility Projects & programming CyberGrants Local Sort" at bounding box center [779, 153] width 1558 height 66
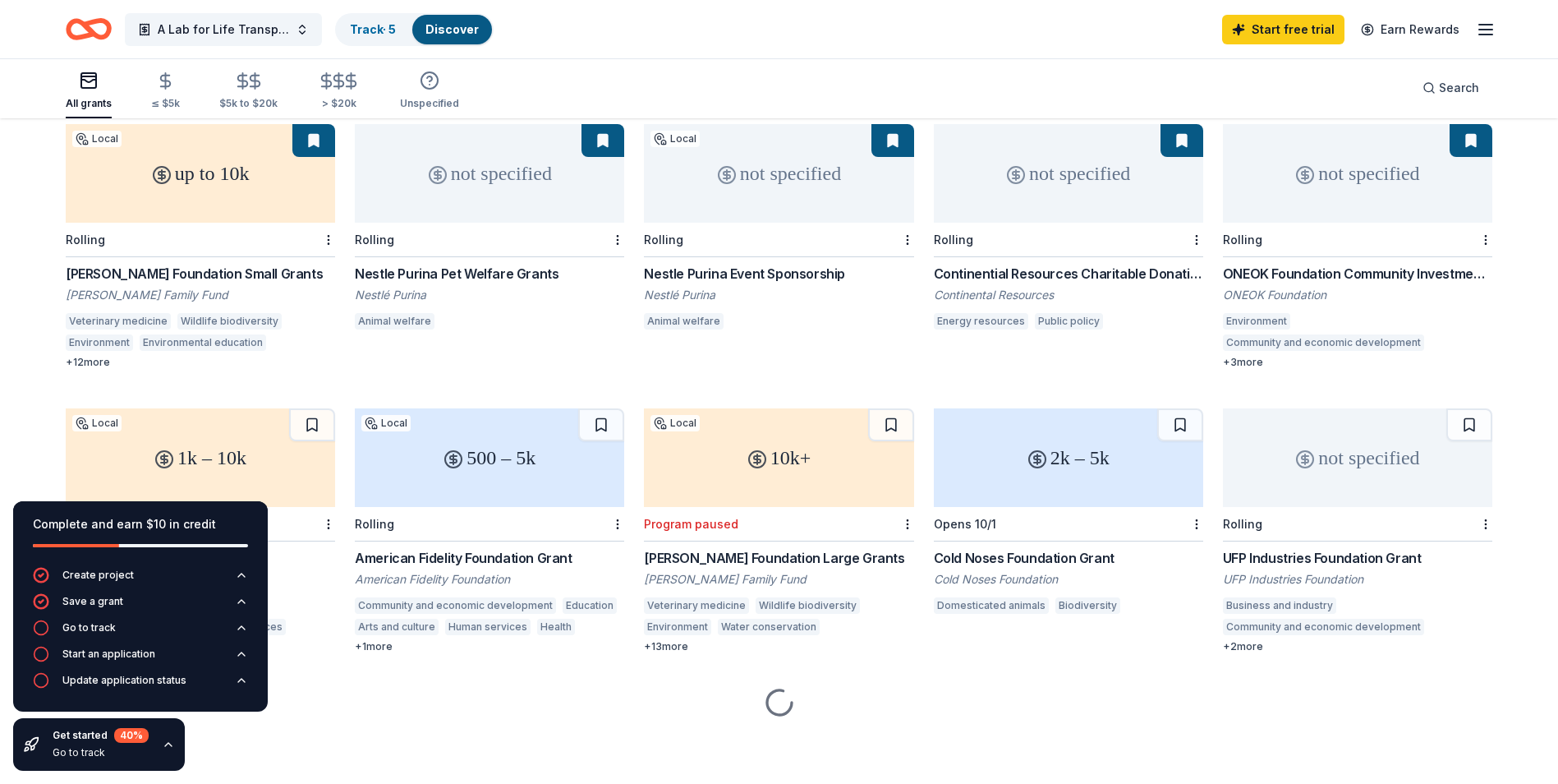
scroll to position [151, 0]
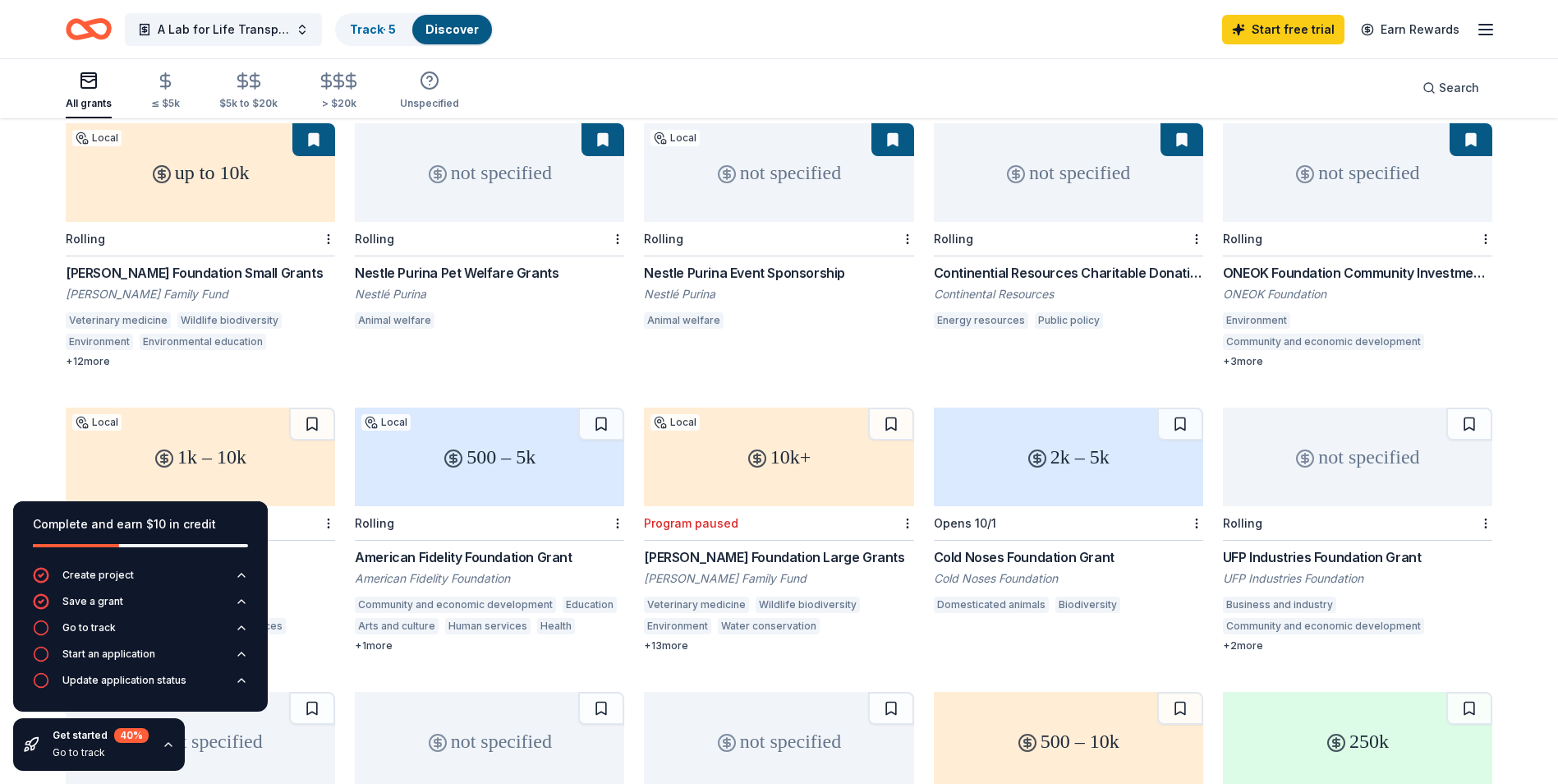
click at [606, 139] on button at bounding box center [603, 140] width 43 height 33
click at [442, 303] on div "Nestle Purina Pet Welfare Grants Nestlé Purina Animal welfare" at bounding box center [490, 299] width 270 height 71
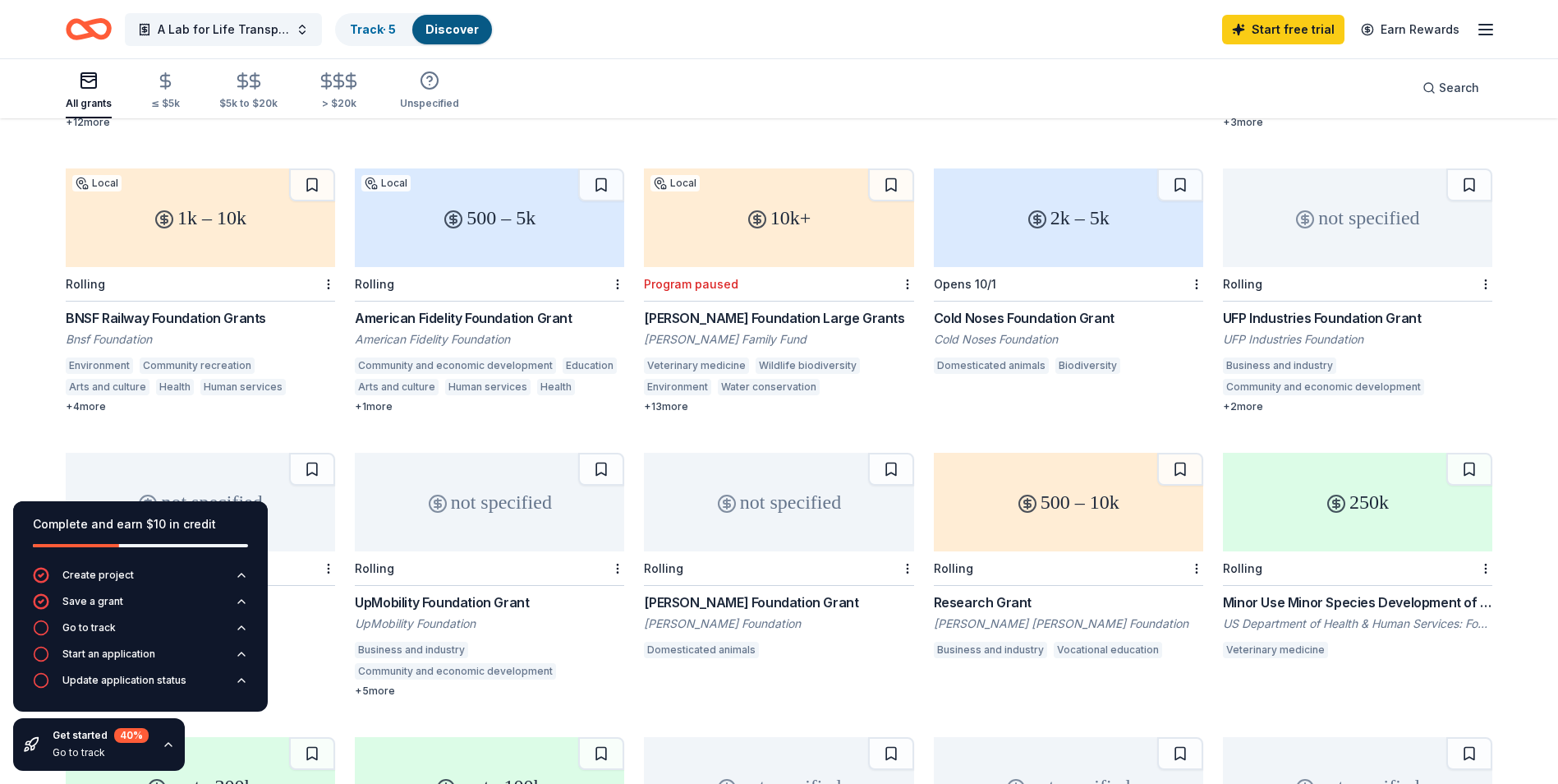
scroll to position [411, 0]
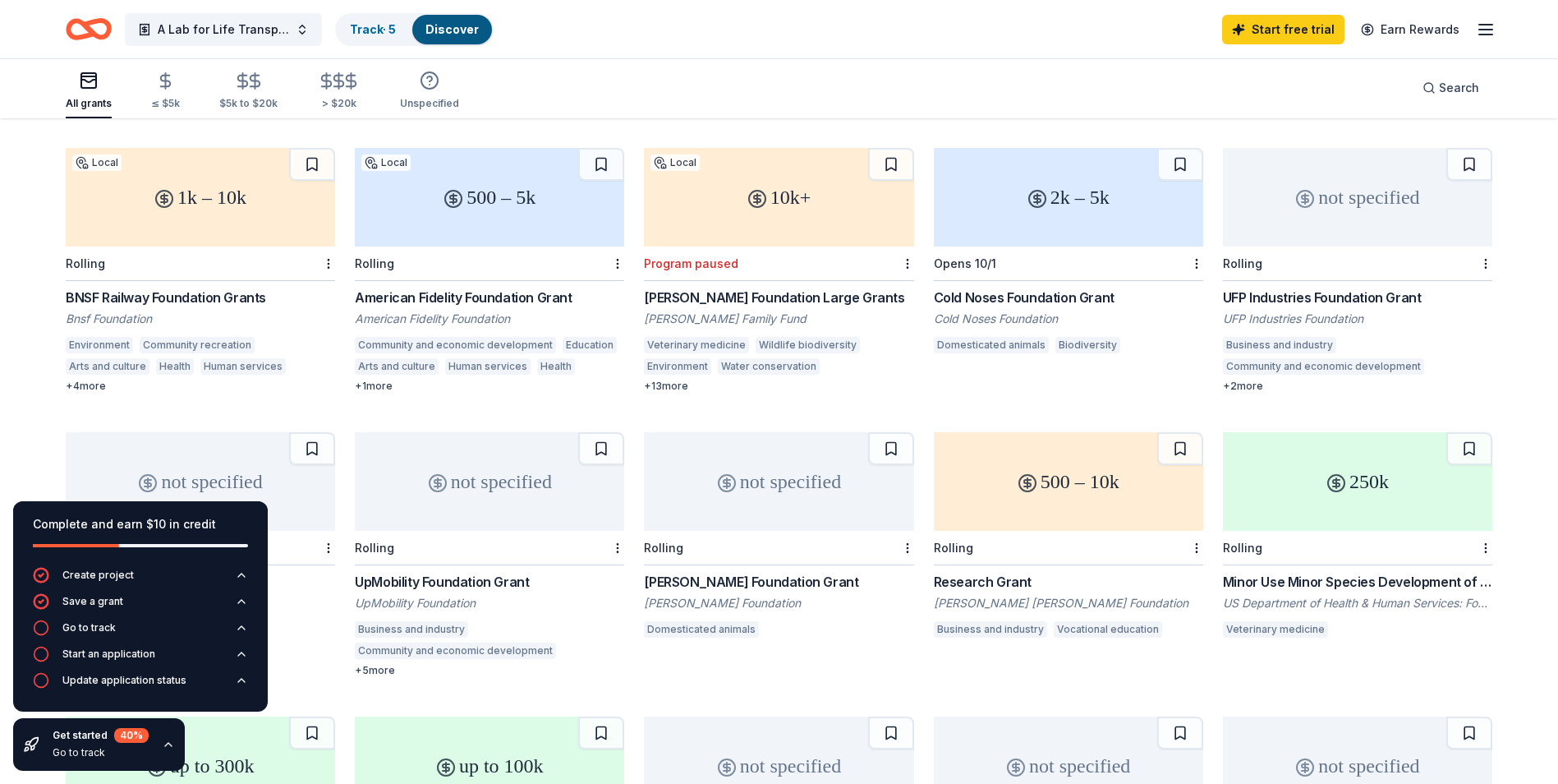
click at [206, 210] on div "1k – 10k" at bounding box center [200, 197] width 270 height 99
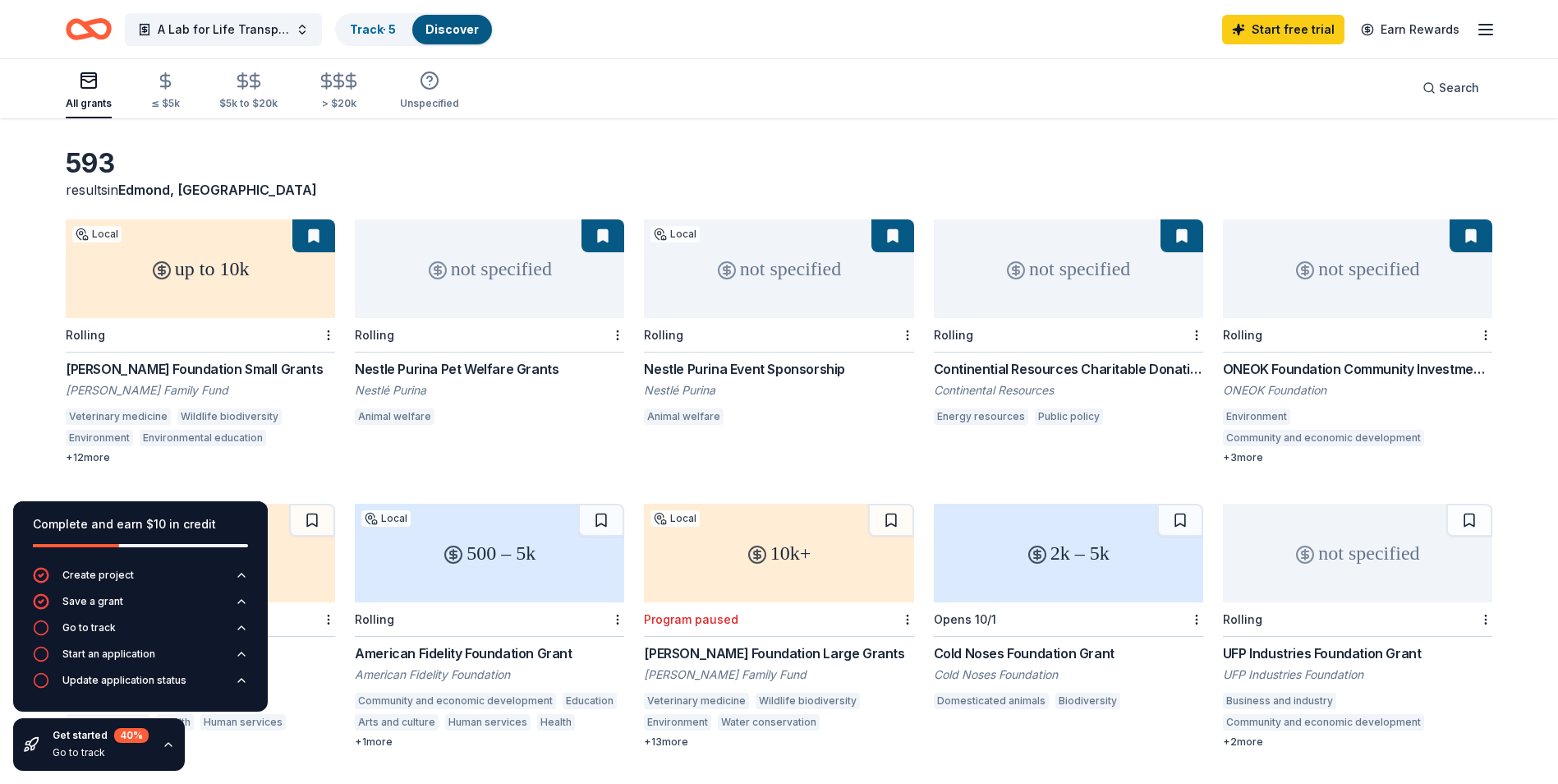
scroll to position [54, 0]
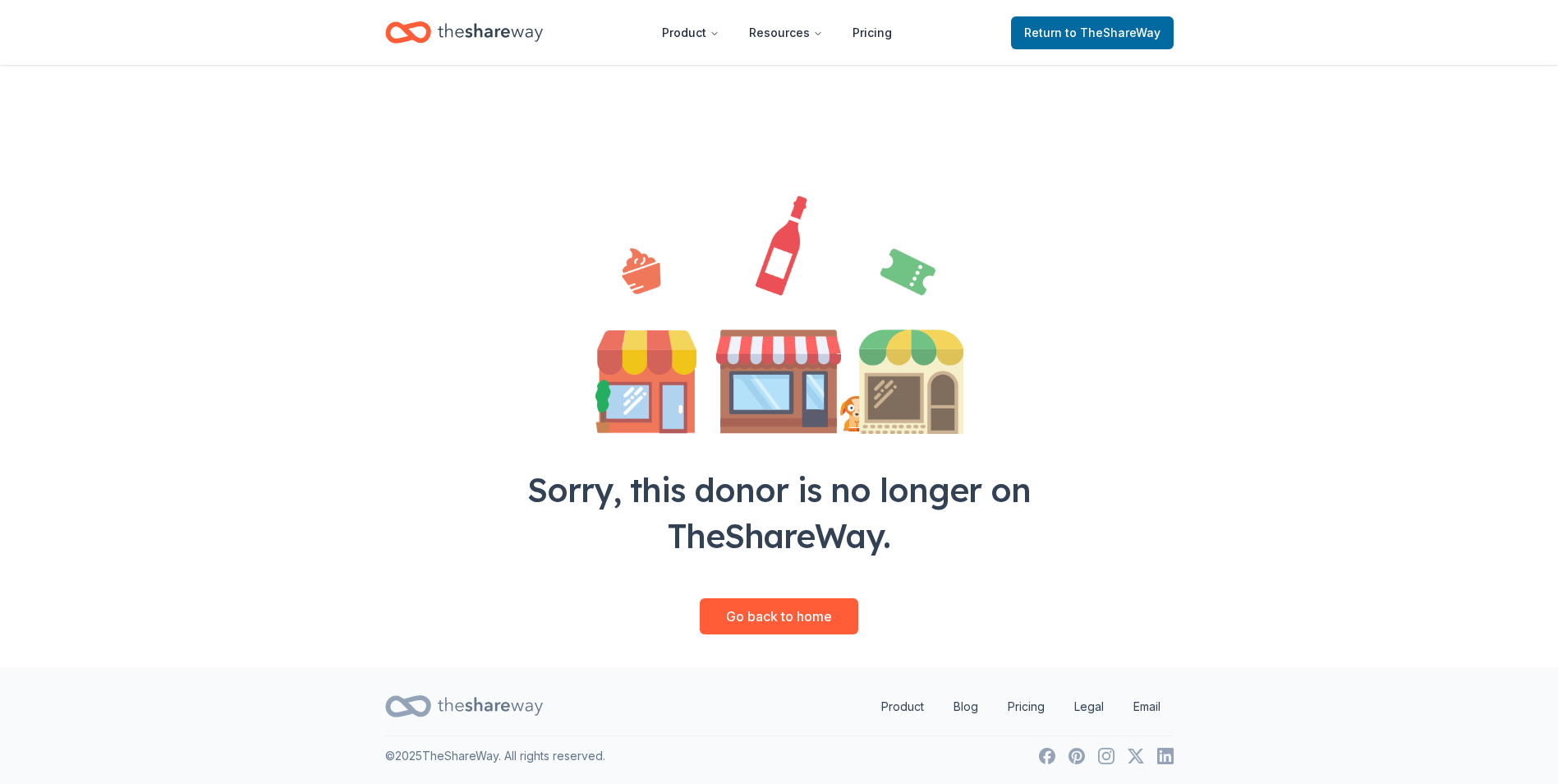
scroll to position [9, 0]
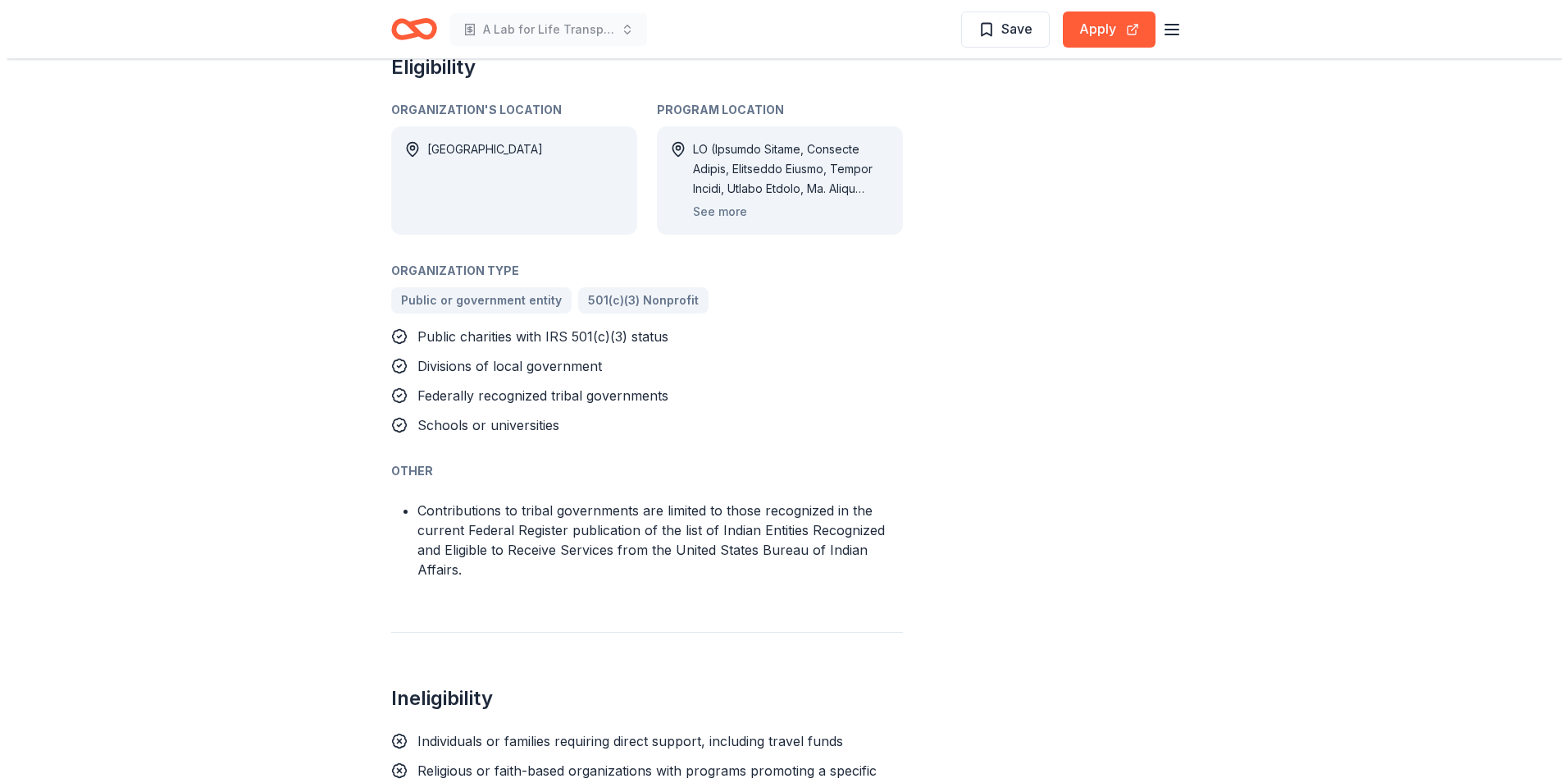
scroll to position [902, 0]
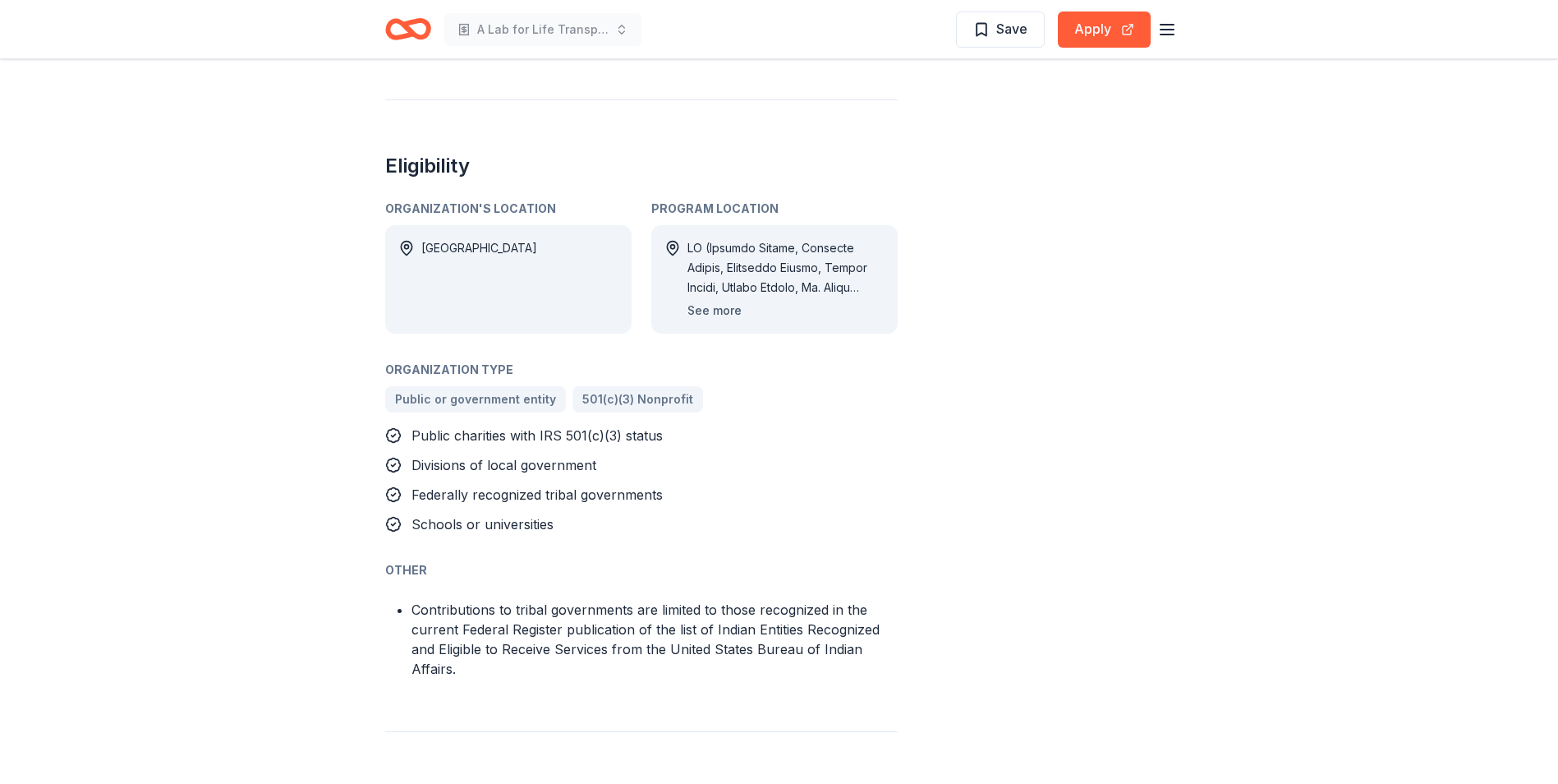
click at [709, 313] on button "See more" at bounding box center [715, 310] width 54 height 19
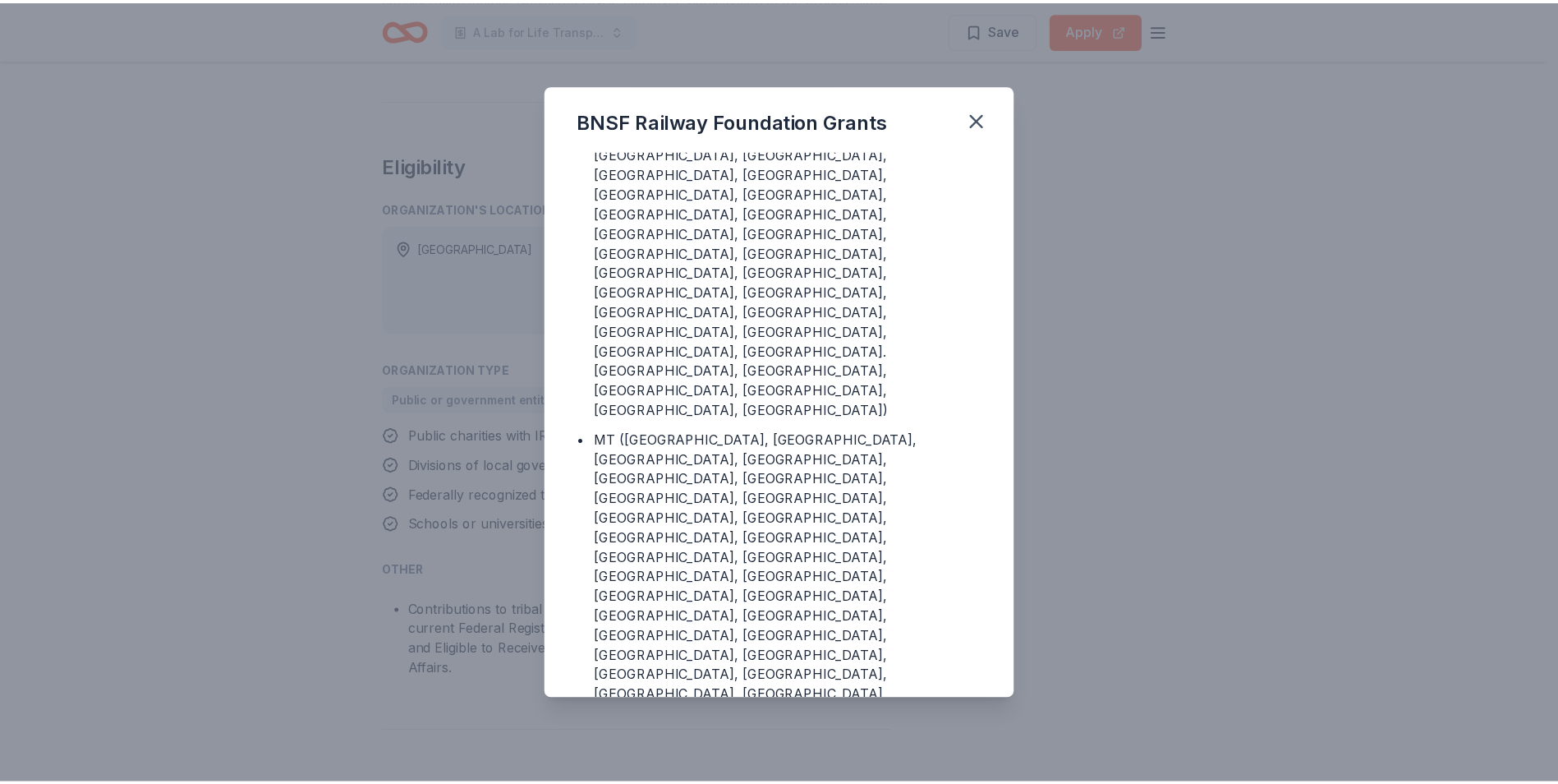
scroll to position [2711, 0]
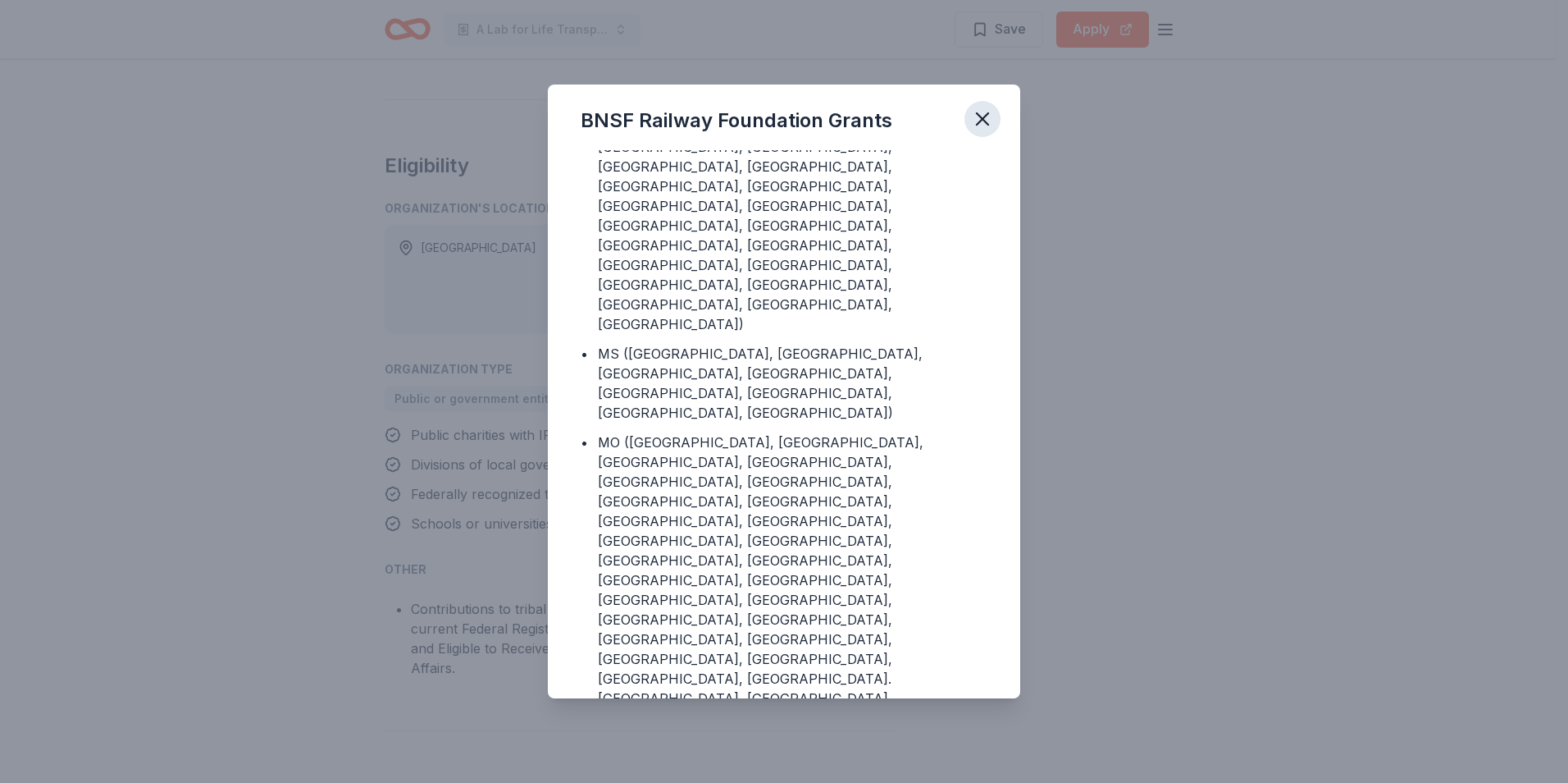
click at [982, 116] on icon "button" at bounding box center [982, 118] width 23 height 23
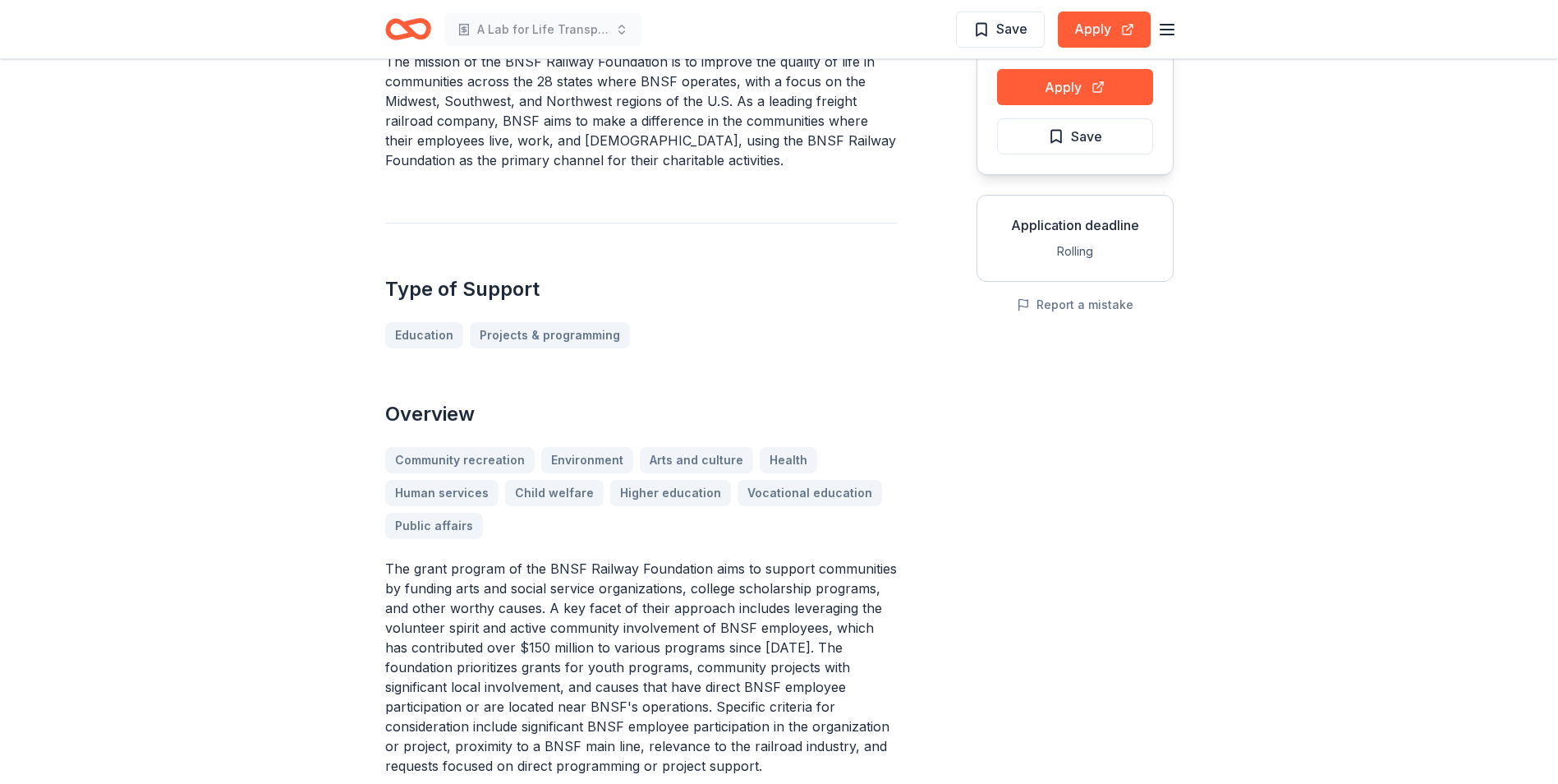
scroll to position [0, 0]
